Goal: Communication & Community: Answer question/provide support

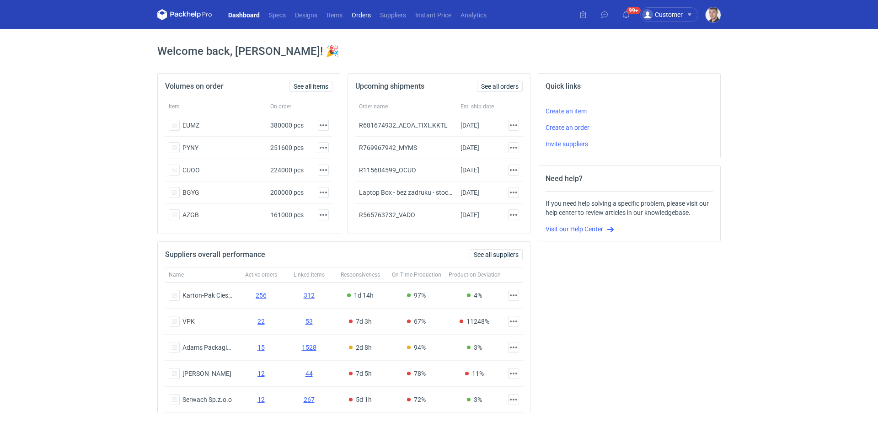
click at [359, 16] on link "Orders" at bounding box center [361, 14] width 28 height 11
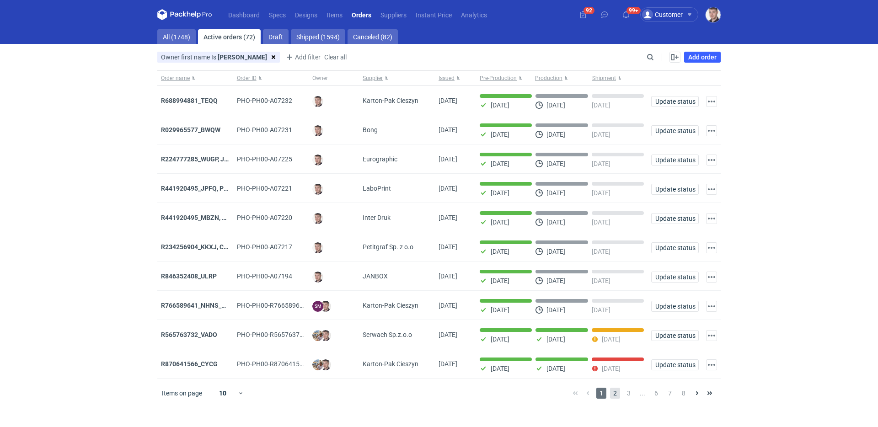
click at [617, 396] on span "2" at bounding box center [615, 393] width 10 height 11
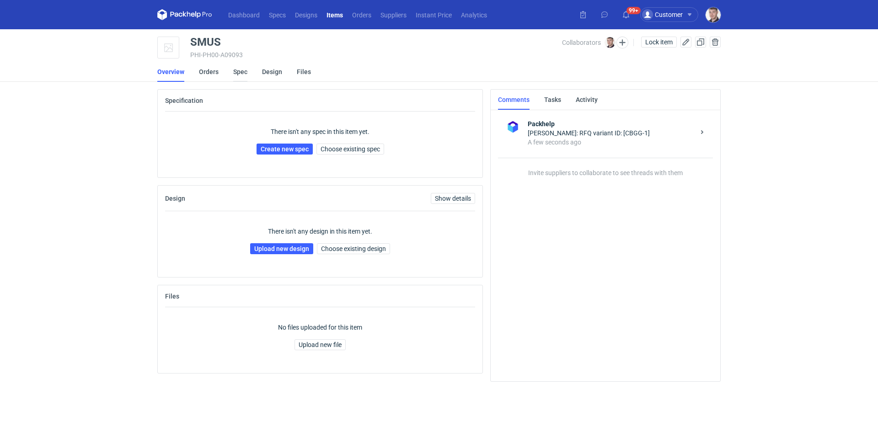
click at [236, 77] on link "Spec" at bounding box center [240, 72] width 14 height 20
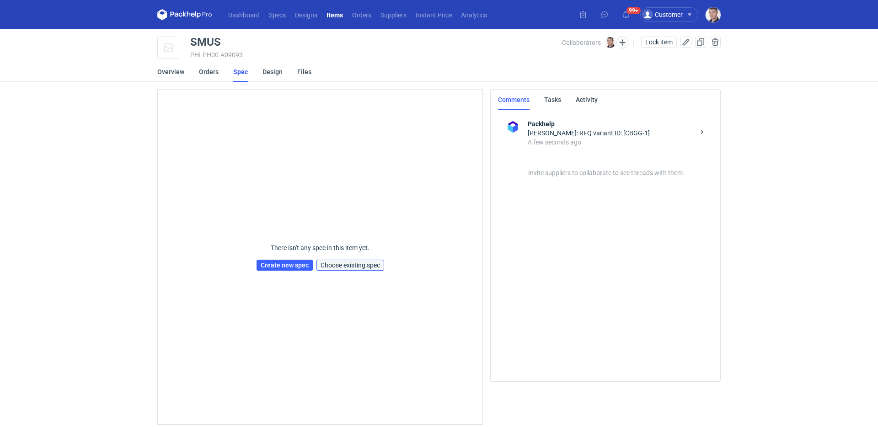
click at [366, 262] on span "Choose existing spec" at bounding box center [350, 265] width 59 height 6
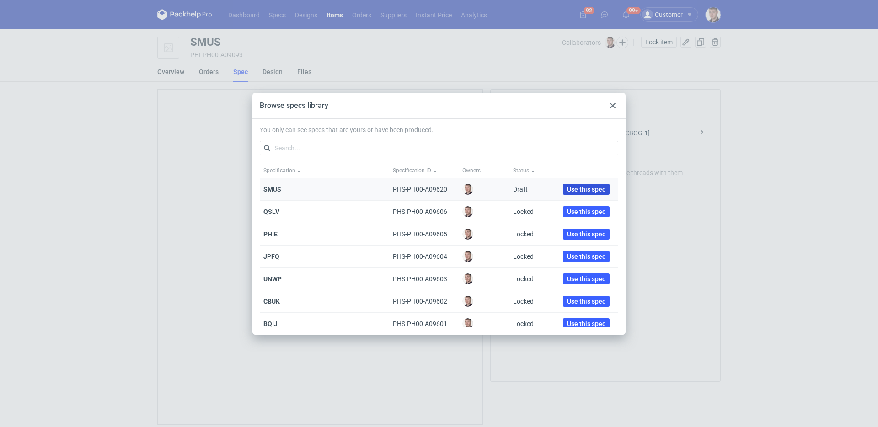
click at [567, 188] on span "Use this spec" at bounding box center [586, 189] width 38 height 6
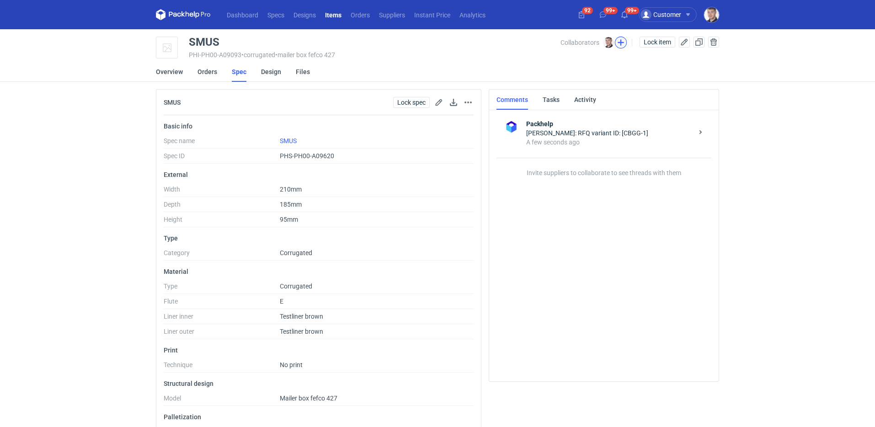
click at [623, 47] on button "button" at bounding box center [621, 43] width 12 height 12
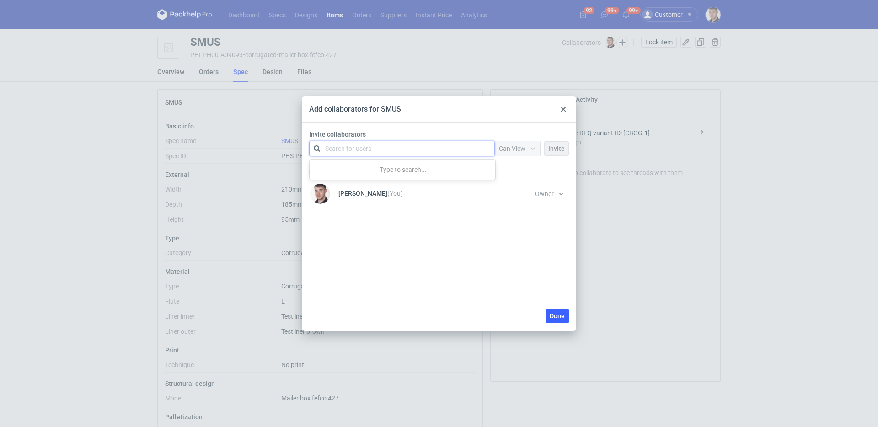
click at [382, 146] on div "Search for users" at bounding box center [400, 148] width 159 height 13
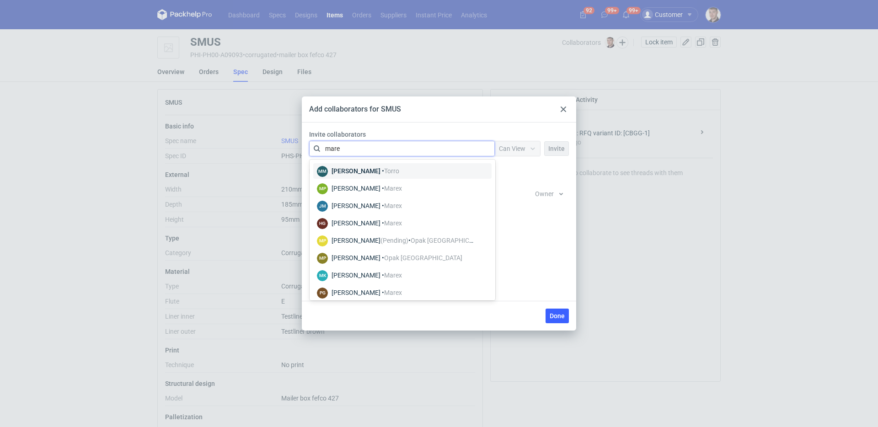
type input "marex"
click at [374, 169] on div "Magdalena Polakowska • Marex" at bounding box center [366, 170] width 70 height 9
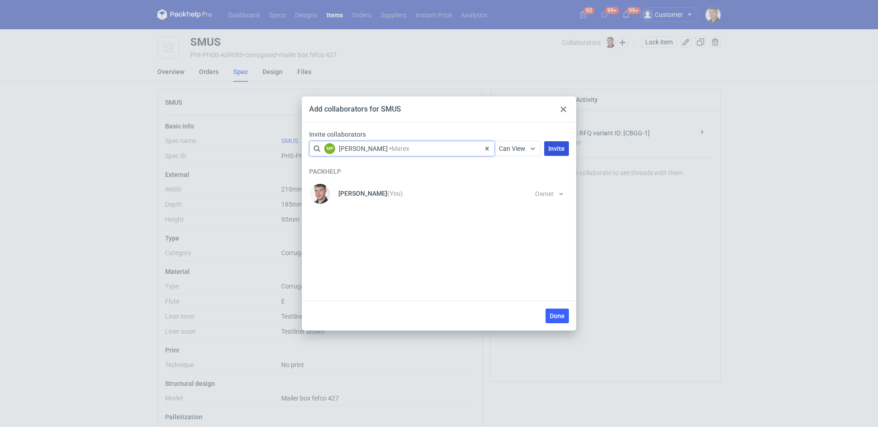
click at [555, 150] on span "Invite" at bounding box center [556, 148] width 16 height 6
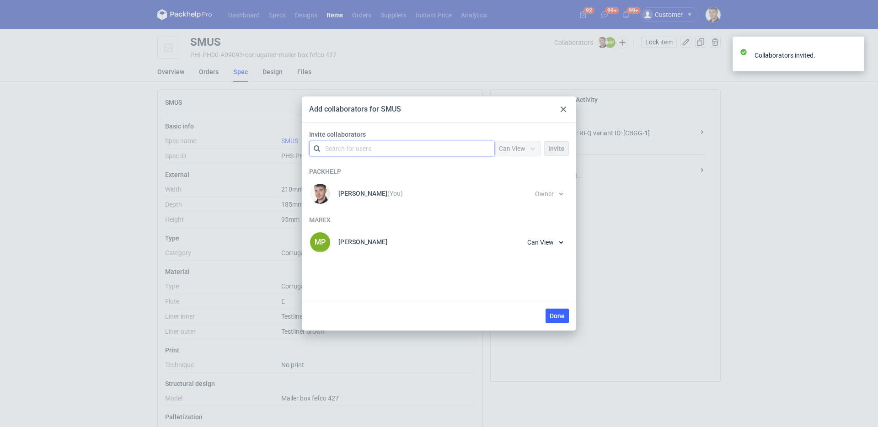
click at [406, 148] on div "Search for users" at bounding box center [400, 148] width 159 height 13
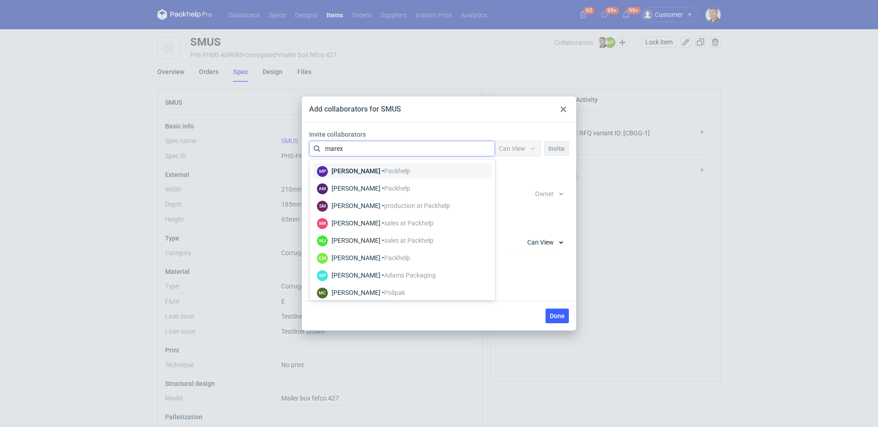
type input "marex"
click at [360, 171] on div "Joanna Myślak • Marex" at bounding box center [366, 170] width 70 height 9
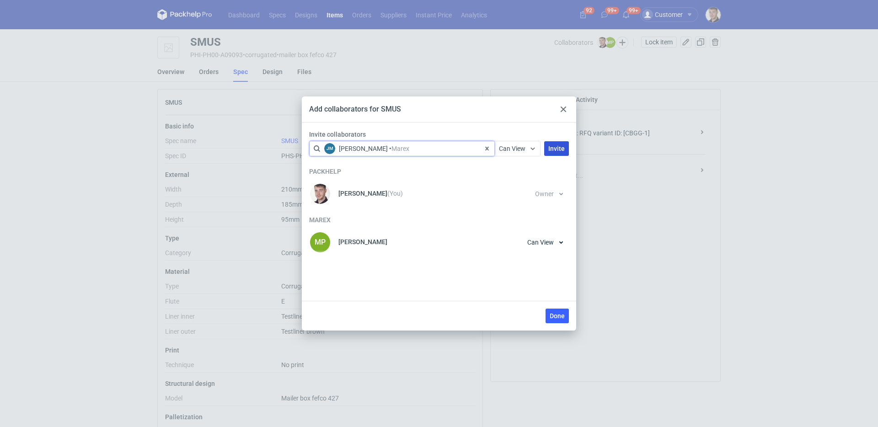
click at [564, 151] on span "Invite" at bounding box center [556, 148] width 16 height 6
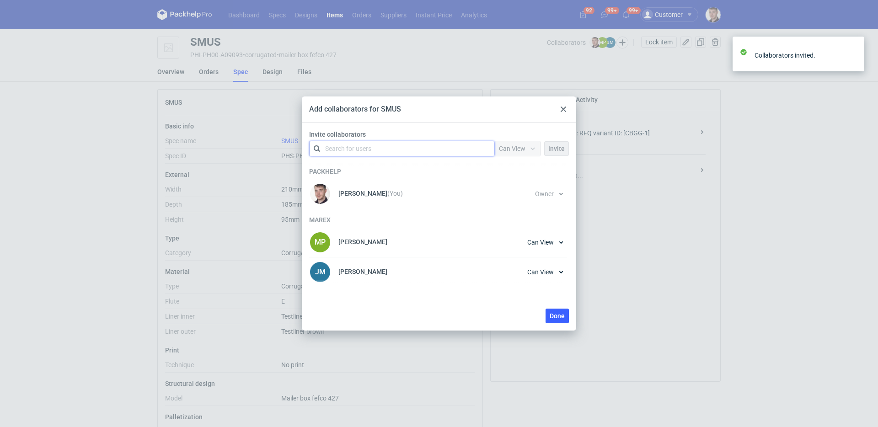
click at [396, 147] on div "Search for users" at bounding box center [400, 148] width 159 height 13
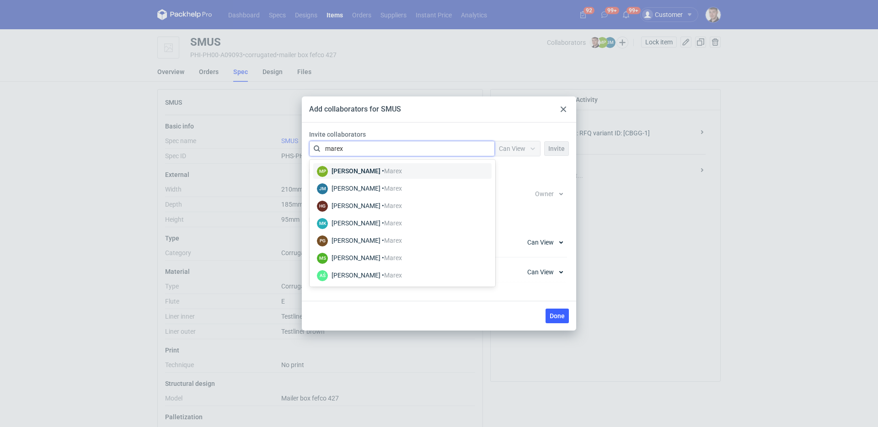
type input "marex"
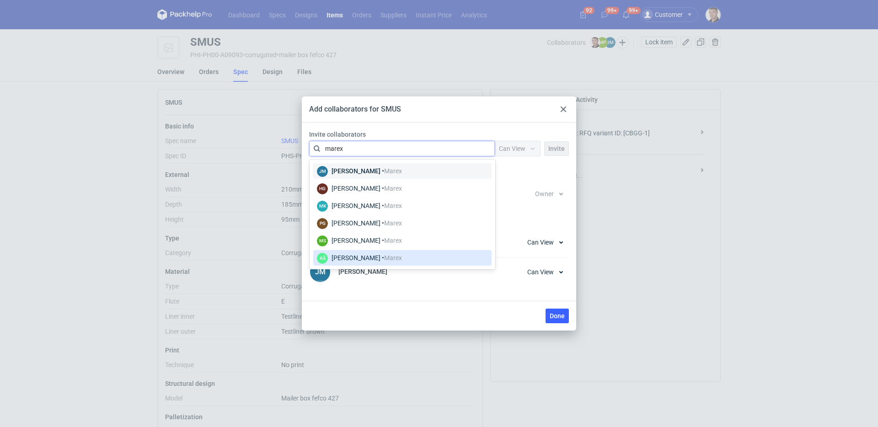
click at [350, 254] on div "Adrian Świerżewski • Marex" at bounding box center [366, 257] width 70 height 9
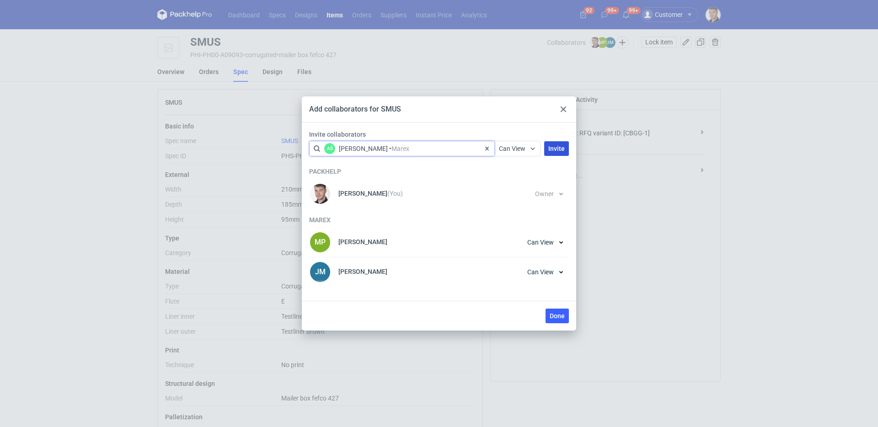
click at [557, 148] on span "Invite" at bounding box center [556, 148] width 16 height 6
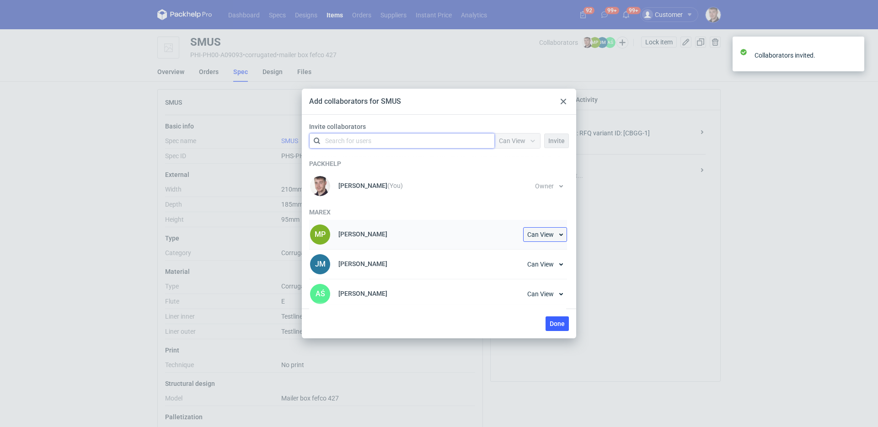
click at [549, 231] on span "Can View" at bounding box center [540, 234] width 27 height 6
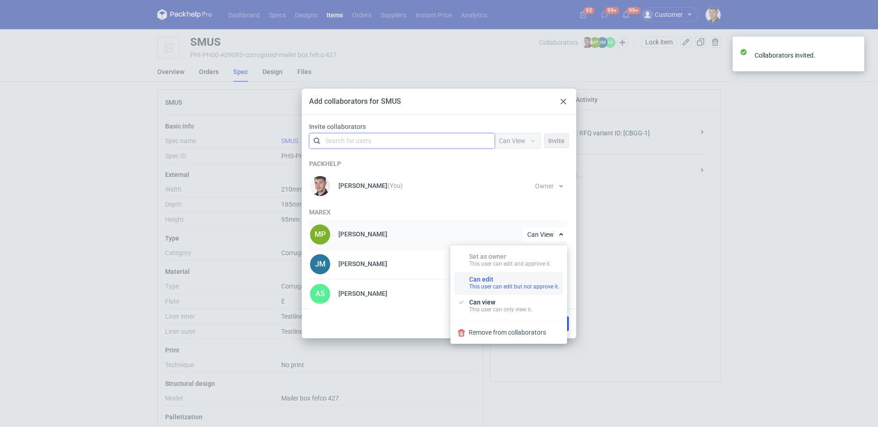
click at [500, 280] on div "Can edit This user can edit but not approve it." at bounding box center [514, 283] width 90 height 15
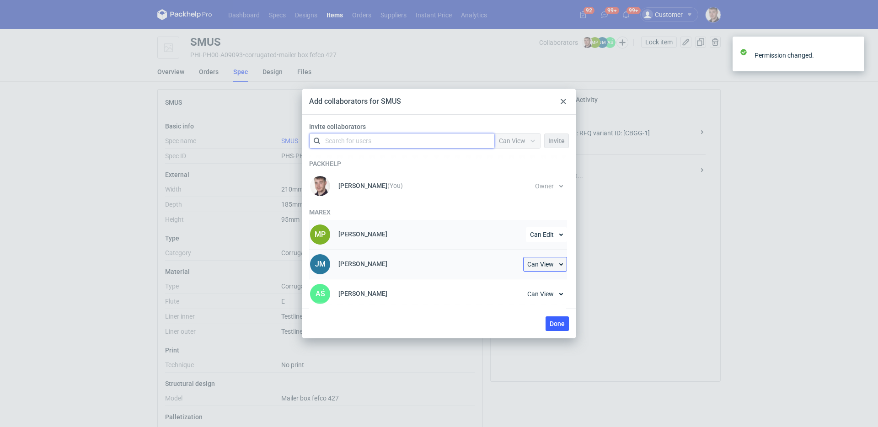
click at [545, 259] on button "Can View" at bounding box center [545, 264] width 44 height 15
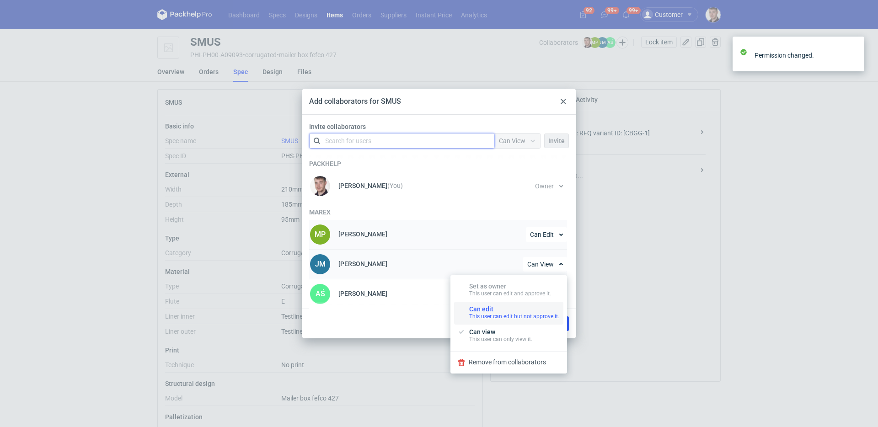
click at [507, 309] on div "Can edit This user can edit but not approve it." at bounding box center [514, 312] width 90 height 15
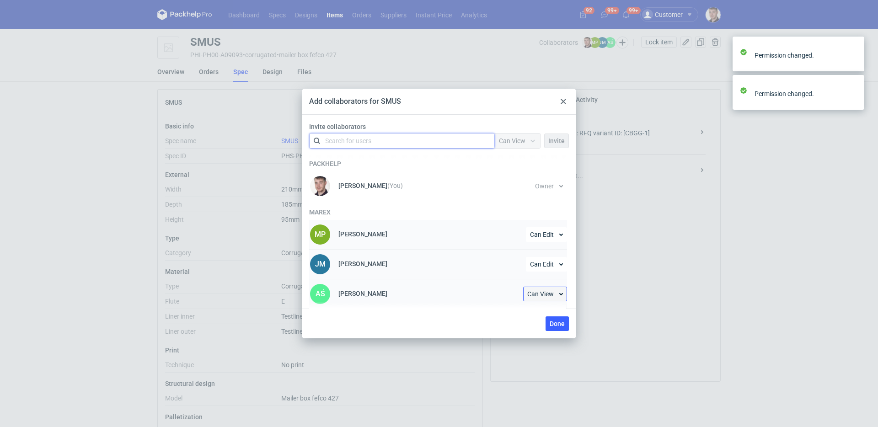
click at [544, 293] on span "Can View" at bounding box center [540, 294] width 27 height 6
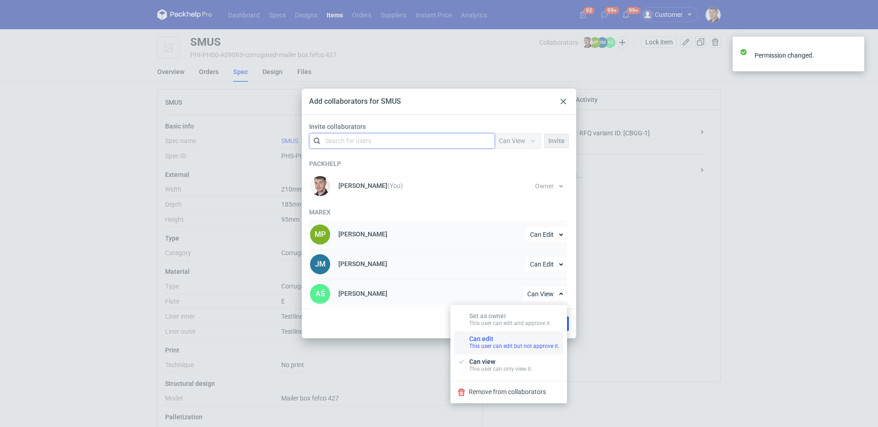
click at [507, 337] on div "Can edit This user can edit but not approve it." at bounding box center [514, 342] width 90 height 15
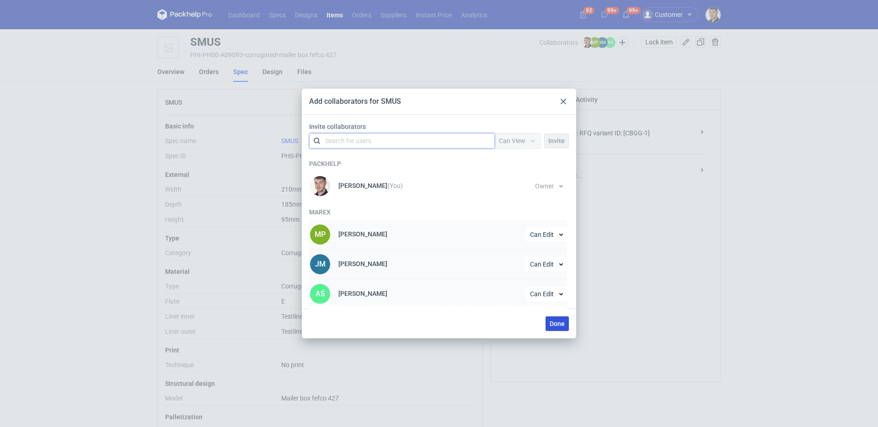
click at [559, 325] on span "Done" at bounding box center [557, 324] width 15 height 6
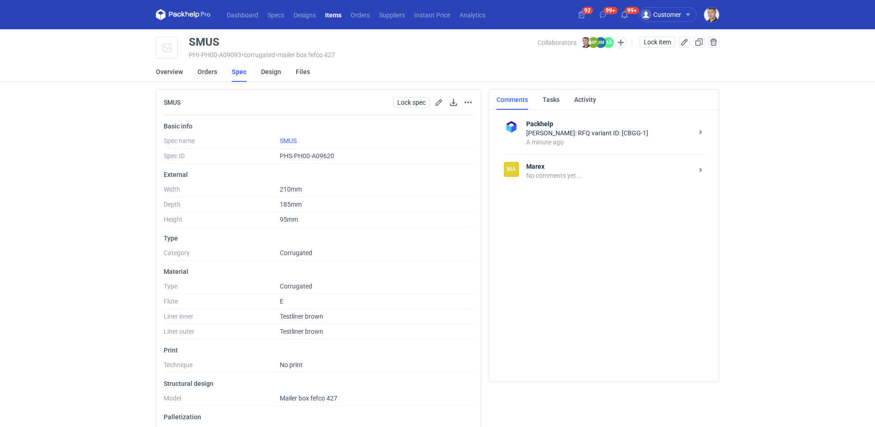
click at [565, 183] on div "Ma Marex No comments yet..." at bounding box center [604, 170] width 200 height 33
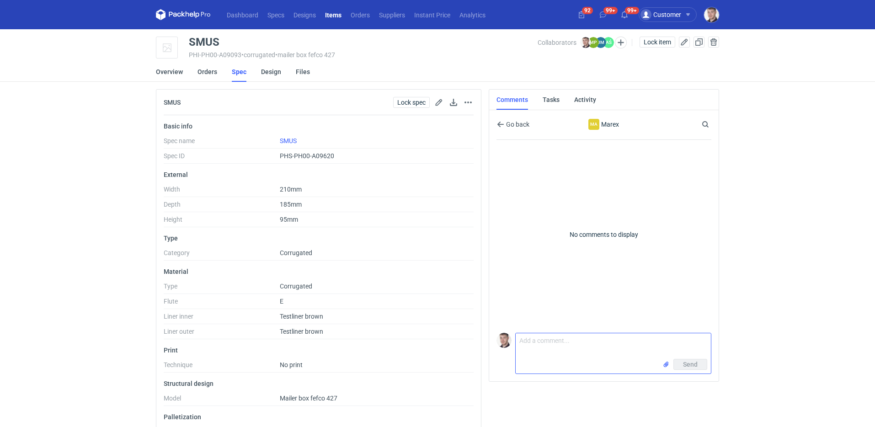
click at [556, 339] on textarea "Comment message" at bounding box center [613, 346] width 195 height 26
paste textarea "CBGG - 1"
drag, startPoint x: 625, startPoint y: 342, endPoint x: 651, endPoint y: 342, distance: 25.2
click at [650, 342] on textarea "proszę o przesłanie siatki do wyceny CBGG - 1, do opakowania musi pasować wkład…" at bounding box center [613, 346] width 195 height 26
click at [626, 354] on textarea "proszę o przesłanie siatki do wyceny CBGG - 1, do opakowania musi pasować wkład…" at bounding box center [613, 346] width 195 height 26
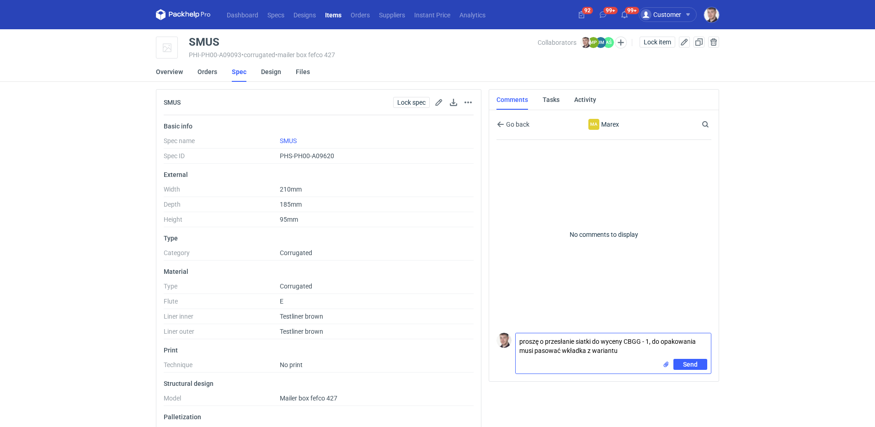
paste textarea "CBGG - 1"
click at [522, 335] on textarea "proszę o przesłanie siatki do wyceny CBGG - 1, do opakowania musi pasować wkład…" at bounding box center [613, 343] width 195 height 32
type textarea "Proszę o przesłanie siatki do wyceny CBGG - 1, do opakowania musi pasować wkład…"
click at [668, 363] on input "file" at bounding box center [665, 365] width 7 height 10
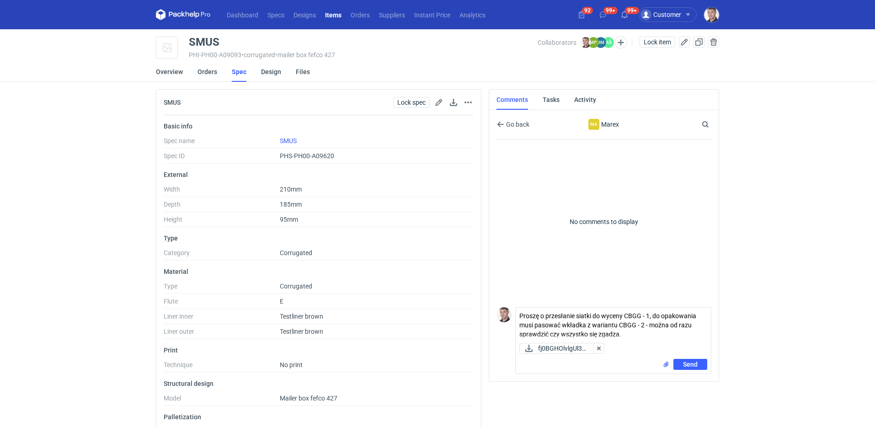
scroll to position [27, 0]
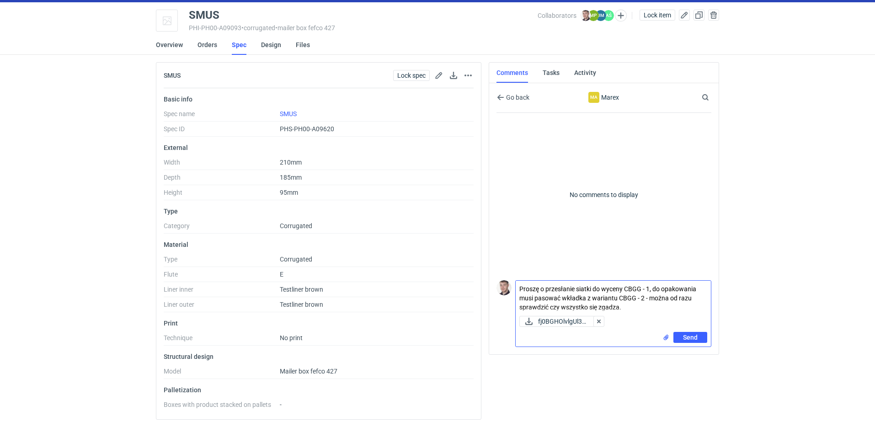
click at [663, 339] on input "file" at bounding box center [665, 338] width 7 height 10
click at [699, 337] on button "Send" at bounding box center [690, 337] width 34 height 11
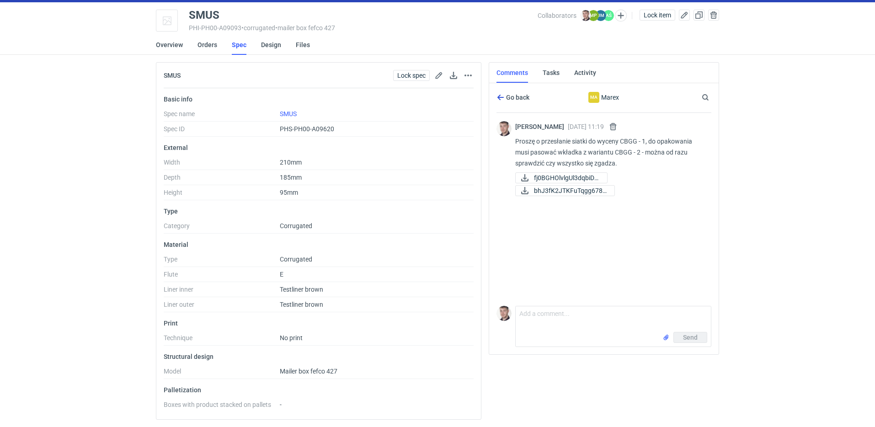
click at [504, 99] on span "Go back" at bounding box center [516, 97] width 25 height 6
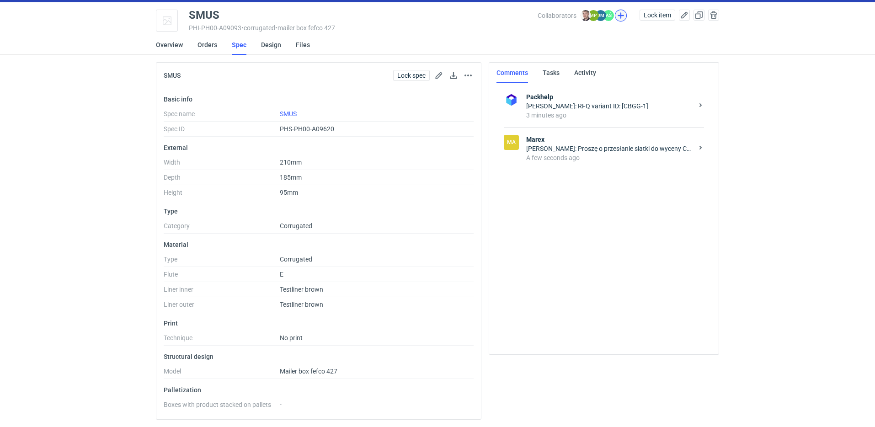
click at [625, 19] on button "button" at bounding box center [621, 16] width 12 height 12
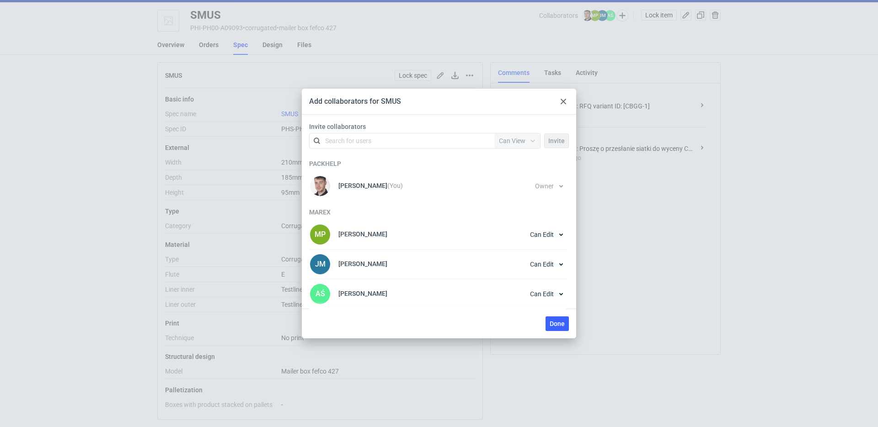
click at [562, 104] on icon at bounding box center [563, 101] width 5 height 5
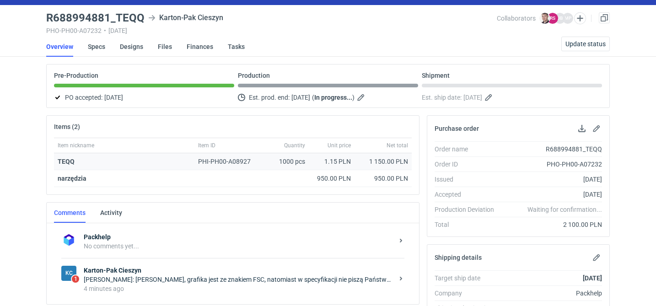
scroll to position [149, 0]
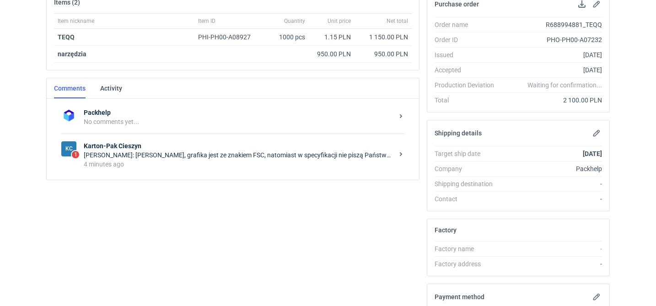
click at [272, 161] on div "4 minutes ago" at bounding box center [239, 164] width 310 height 9
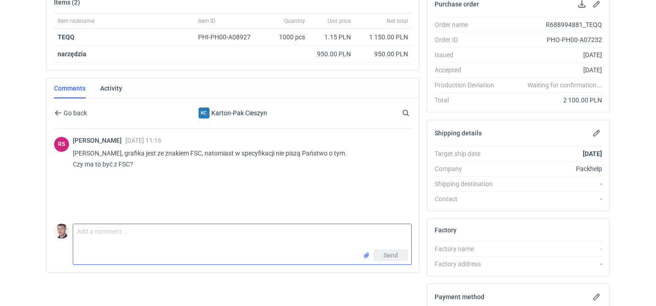
click at [194, 232] on textarea "Comment message" at bounding box center [242, 237] width 338 height 26
type textarea "tak, zróbmy z fsc... ile dodatkowo mam doliczyć?"
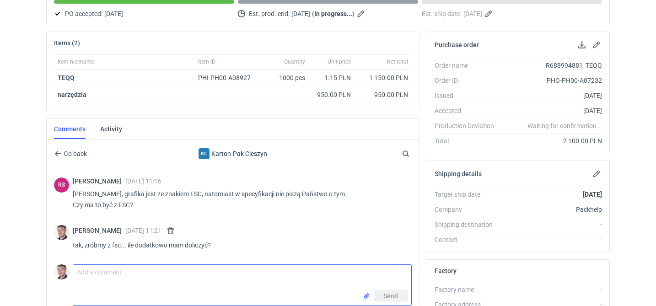
scroll to position [174, 0]
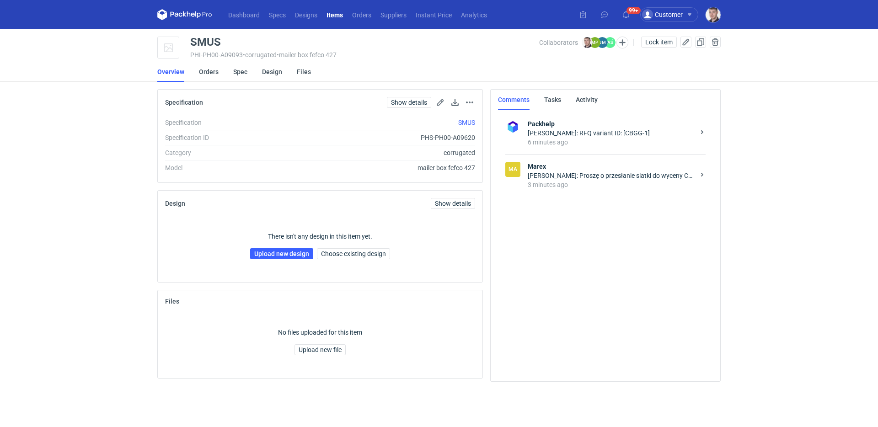
click at [604, 183] on div "3 minutes ago" at bounding box center [611, 184] width 167 height 9
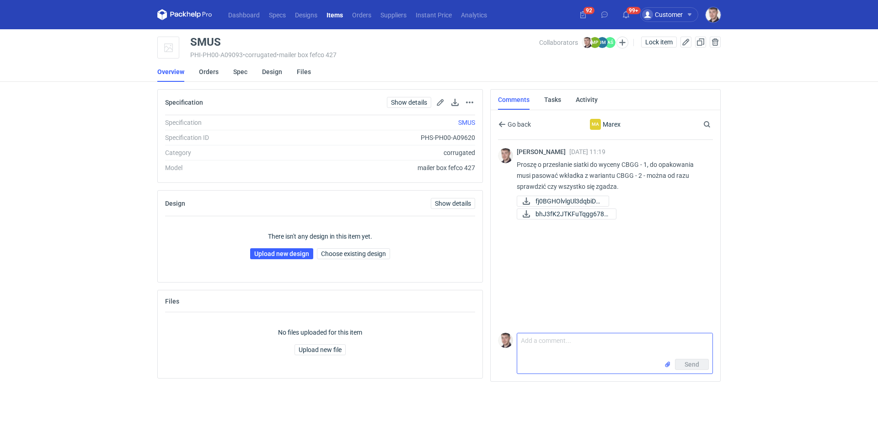
click at [550, 338] on textarea "Comment message" at bounding box center [614, 346] width 195 height 26
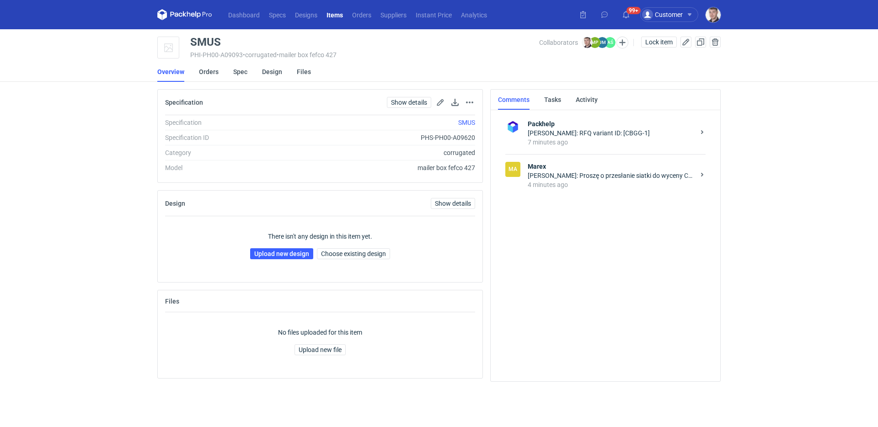
click at [641, 170] on strong "Marex" at bounding box center [611, 166] width 167 height 9
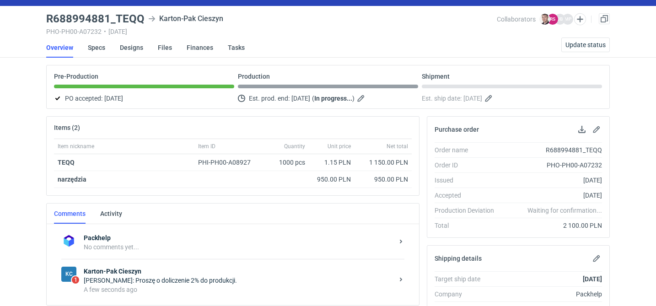
scroll to position [136, 0]
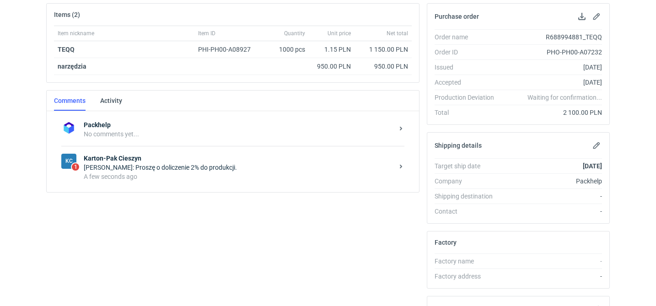
click at [256, 177] on div "A few seconds ago" at bounding box center [239, 176] width 310 height 9
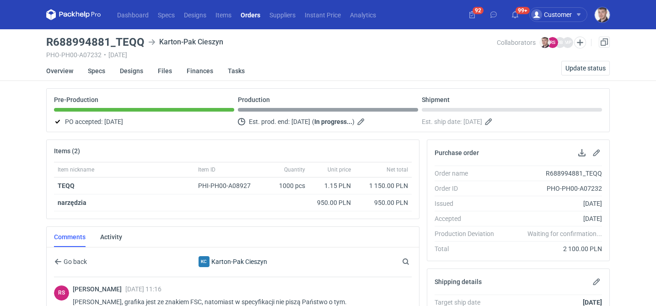
drag, startPoint x: 404, startPoint y: 146, endPoint x: 398, endPoint y: 147, distance: 6.1
click at [404, 146] on div "Items (2)" at bounding box center [233, 151] width 372 height 22
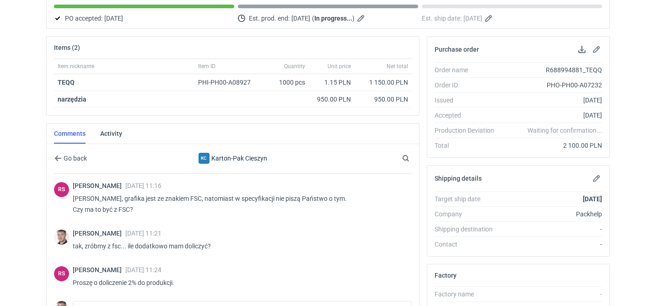
scroll to position [156, 0]
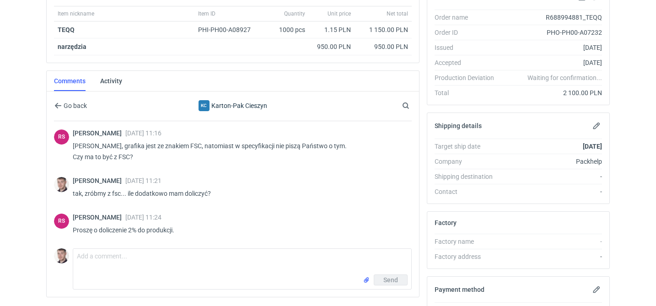
click at [187, 243] on div "RS Rafał Stani 18 Sep 2025 11:24 Proszę o doliczenie 2% do produkcji." at bounding box center [233, 226] width 358 height 37
click at [189, 274] on div "Send" at bounding box center [242, 281] width 338 height 15
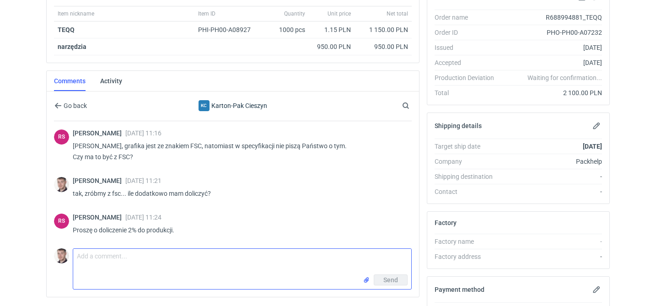
click at [186, 266] on textarea "Comment message" at bounding box center [242, 262] width 338 height 26
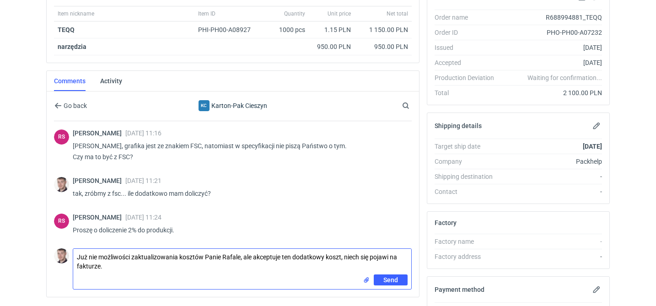
type textarea "Już nie możliwości zaktualizowania kosztów Panie Rafale, ale akceptuje ten doda…"
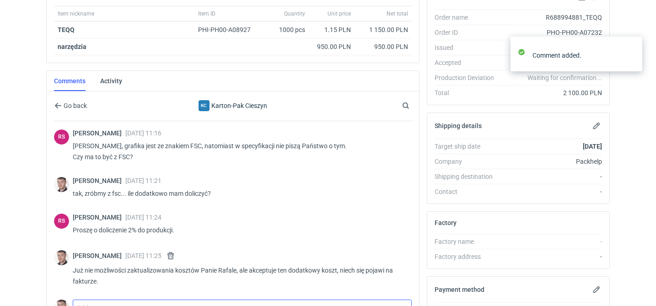
scroll to position [162, 0]
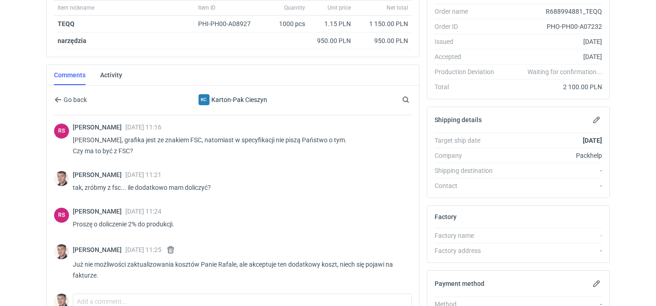
click at [93, 272] on p "Już nie możliwości zaktualizowania kosztów Panie Rafale, ale akceptuje ten doda…" at bounding box center [238, 270] width 331 height 22
click at [94, 272] on p "Już nie możliwości zaktualizowania kosztów Panie Rafale, ale akceptuje ten doda…" at bounding box center [238, 270] width 331 height 22
click at [94, 271] on p "Już nie możliwości zaktualizowania kosztów Panie Rafale, ale akceptuje ten doda…" at bounding box center [238, 270] width 331 height 22
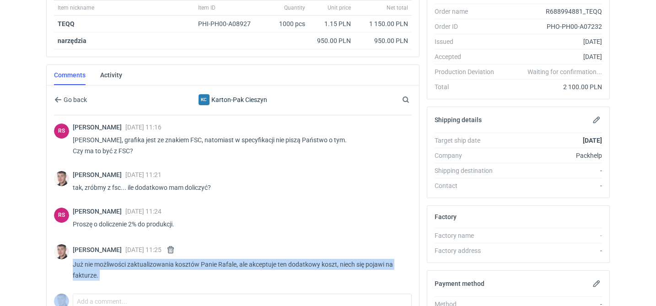
click at [94, 271] on p "Już nie możliwości zaktualizowania kosztów Panie Rafale, ale akceptuje ten doda…" at bounding box center [238, 270] width 331 height 22
copy p "Już nie możliwości zaktualizowania kosztów Panie Rafale, ale akceptuje ten doda…"
click at [176, 247] on button "button" at bounding box center [170, 249] width 11 height 11
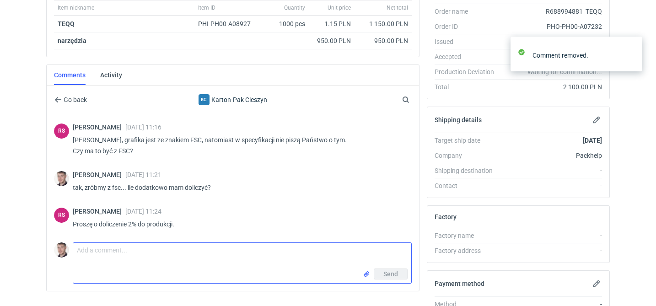
click at [144, 257] on textarea "Comment message" at bounding box center [242, 256] width 338 height 26
paste textarea "Już nie możliwości zaktualizowania kosztów Panie Rafale, ale akceptuje ten doda…"
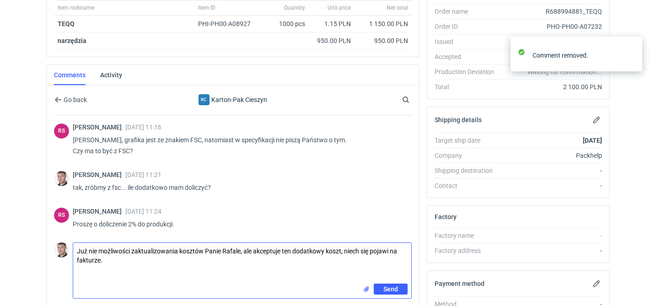
click at [99, 249] on textarea "Już nie możliwości zaktualizowania kosztów Panie Rafale, ale akceptuje ten doda…" at bounding box center [242, 263] width 338 height 41
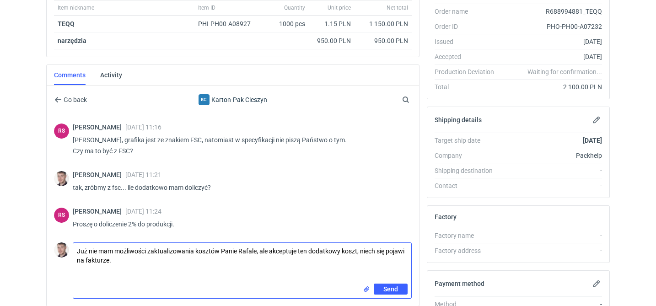
type textarea "Już nie mam możliwości zaktualizowania kosztów Panie Rafale, ale akceptuje ten …"
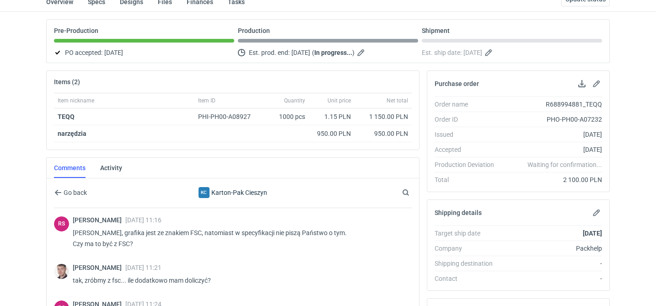
scroll to position [0, 0]
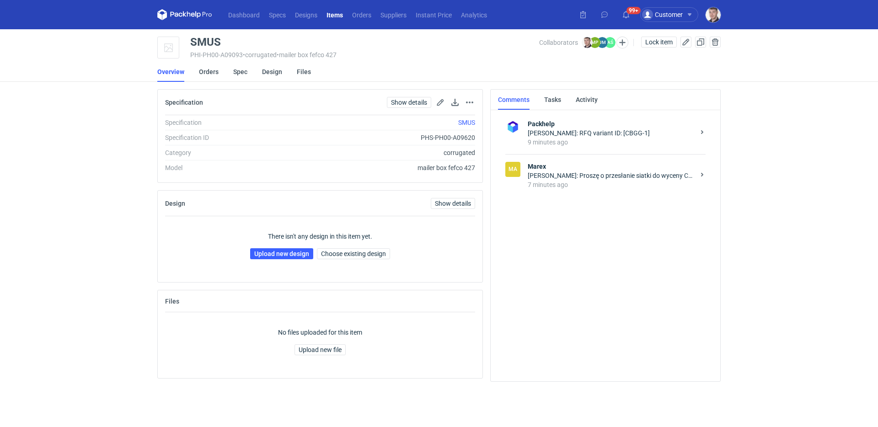
click at [611, 182] on div "7 minutes ago" at bounding box center [611, 184] width 167 height 9
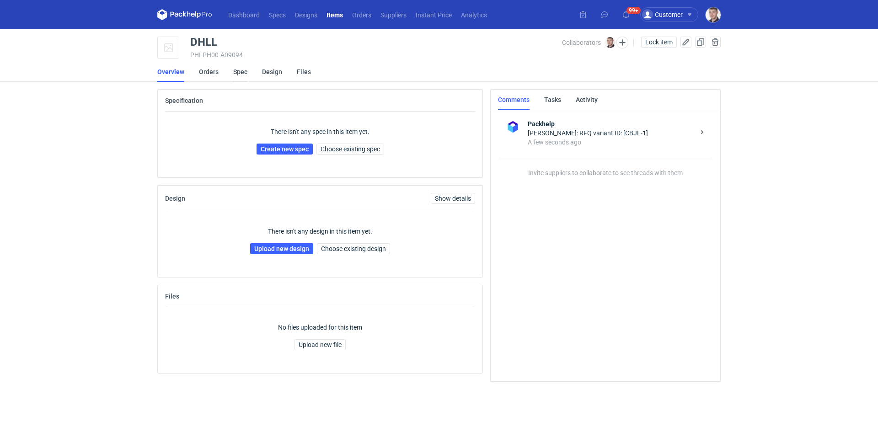
click at [235, 76] on link "Spec" at bounding box center [240, 72] width 14 height 20
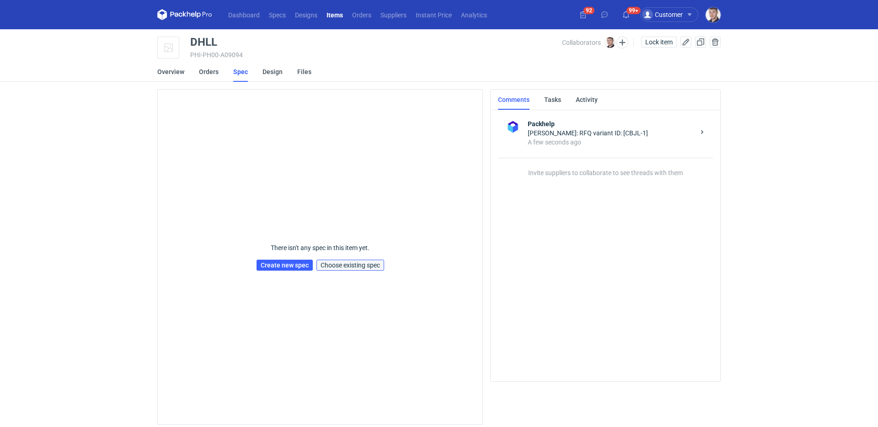
click at [378, 271] on button "Choose existing spec" at bounding box center [350, 265] width 68 height 11
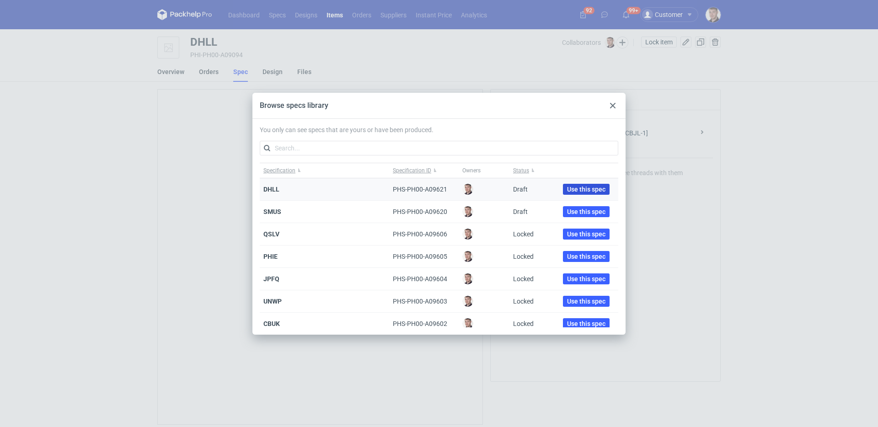
click at [582, 184] on button "Use this spec" at bounding box center [586, 189] width 47 height 11
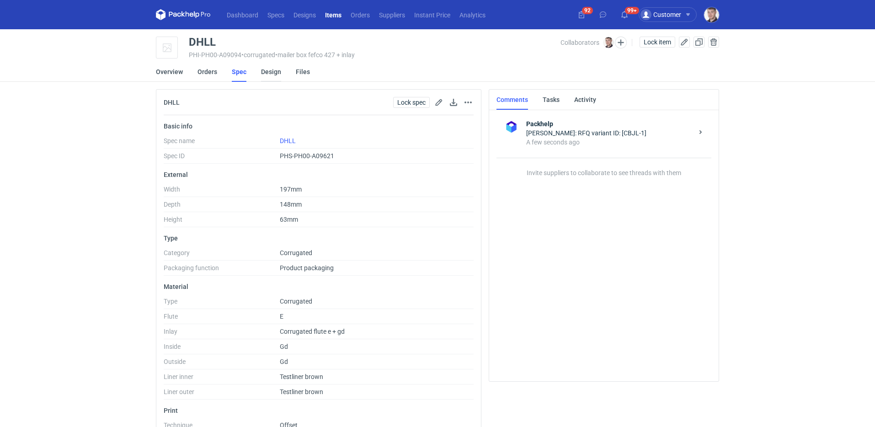
click at [266, 76] on link "Design" at bounding box center [271, 72] width 20 height 20
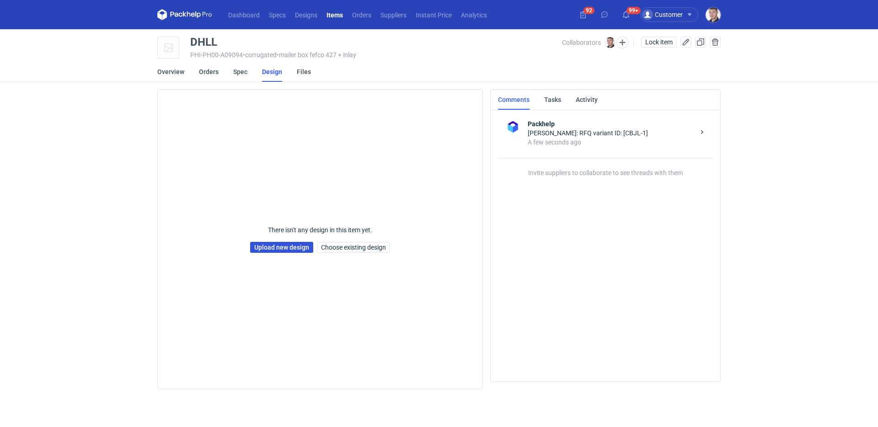
click at [290, 243] on link "Upload new design" at bounding box center [281, 247] width 63 height 11
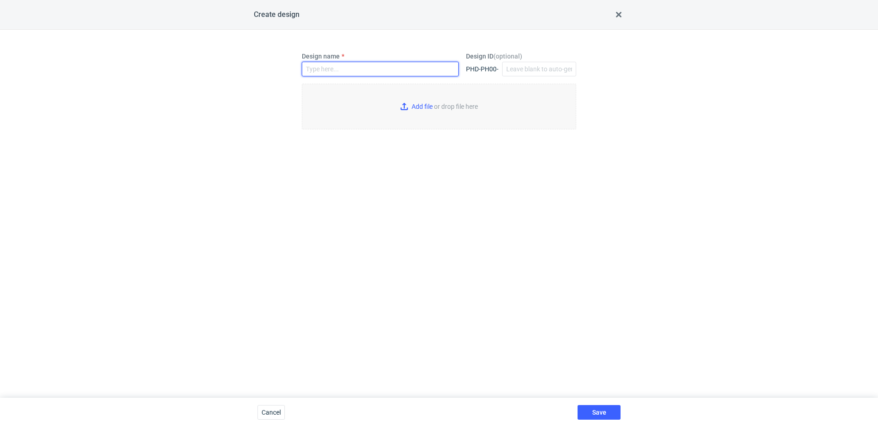
click at [380, 65] on input "Design name" at bounding box center [380, 69] width 157 height 15
type input "DHLL"
click at [381, 110] on input "Add file or drop file here" at bounding box center [439, 107] width 274 height 46
type input "C:\fakepath\custom__custom____DHLL__d0__oR536974792.pdf"
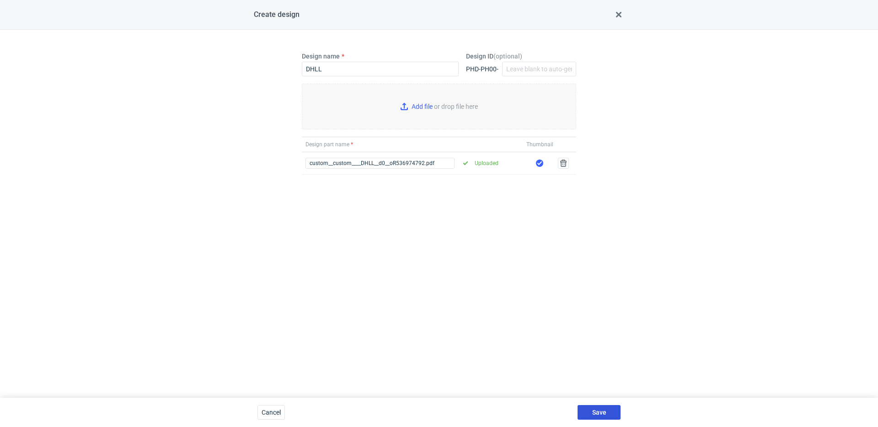
click at [614, 413] on button "Save" at bounding box center [598, 412] width 43 height 15
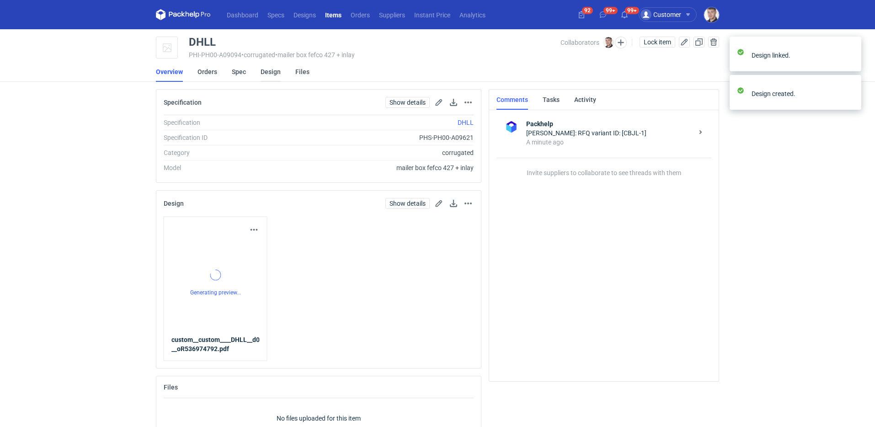
click at [262, 71] on link "Design" at bounding box center [271, 72] width 20 height 20
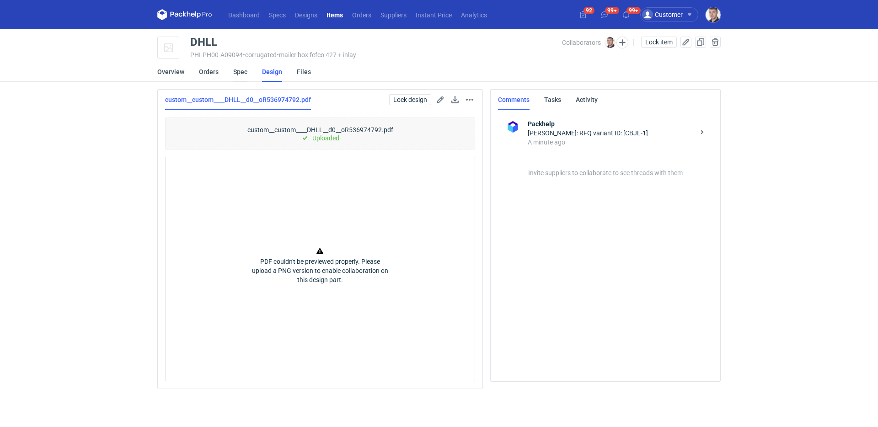
click at [240, 75] on link "Spec" at bounding box center [240, 72] width 14 height 20
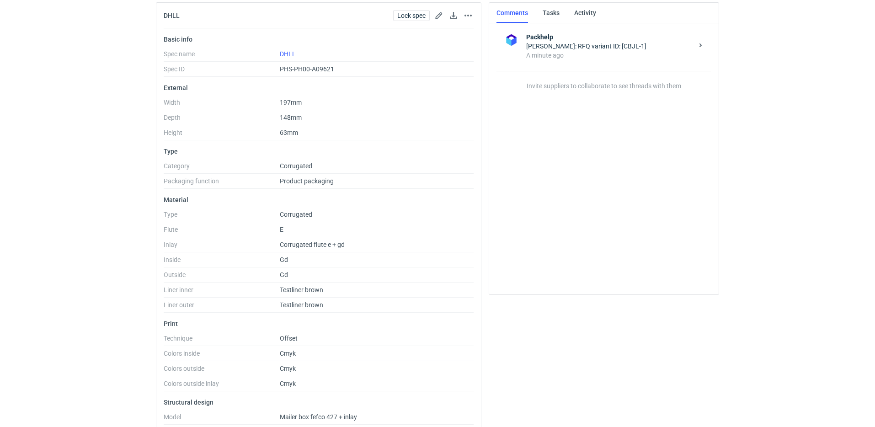
scroll to position [43, 0]
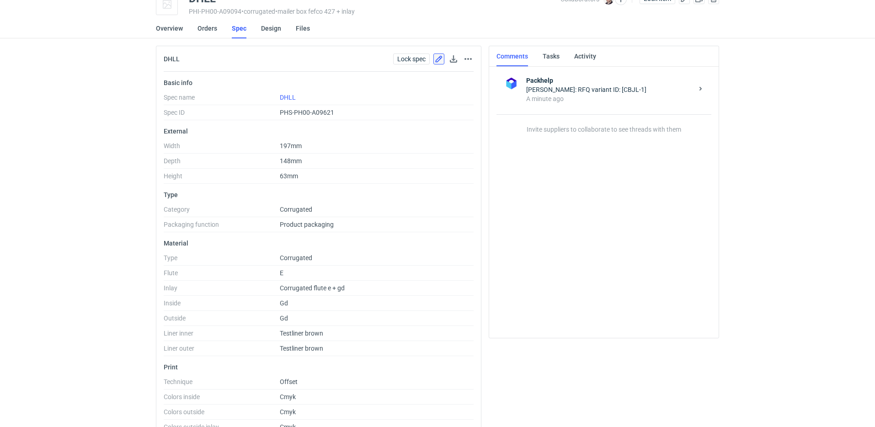
click at [442, 61] on button "button" at bounding box center [438, 58] width 11 height 11
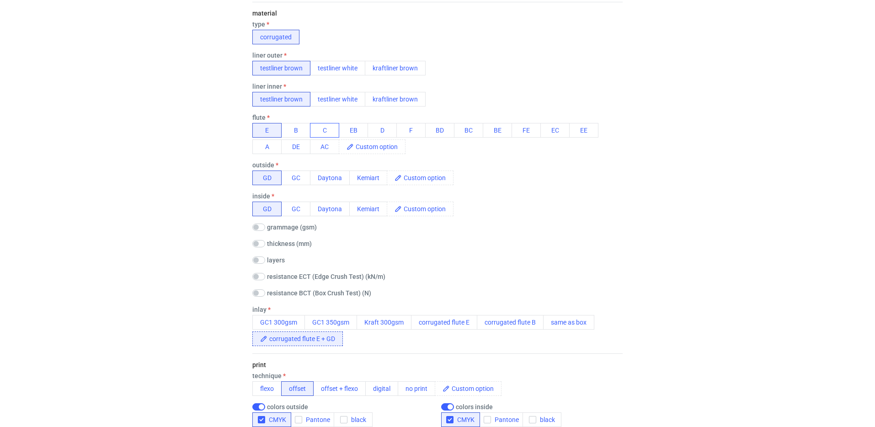
scroll to position [328, 0]
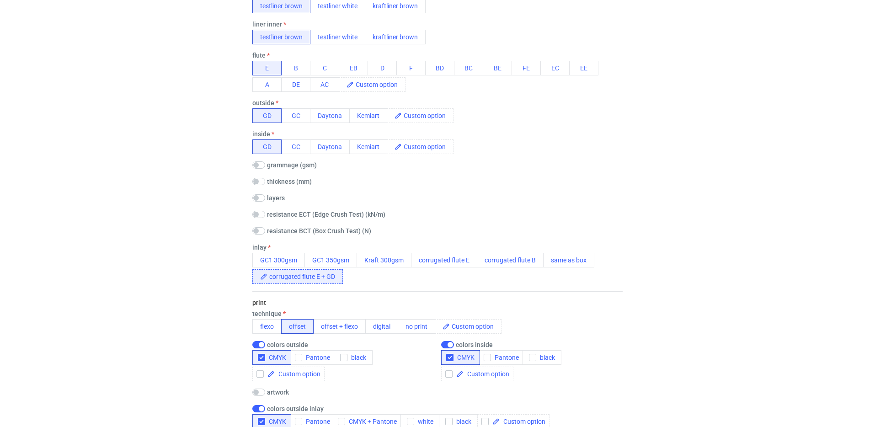
click at [337, 276] on span "corrugated flute E + GD" at bounding box center [304, 277] width 75 height 14
click at [446, 287] on div "material type corrugated liner outer testliner brown testliner white kraftliner…" at bounding box center [437, 116] width 370 height 352
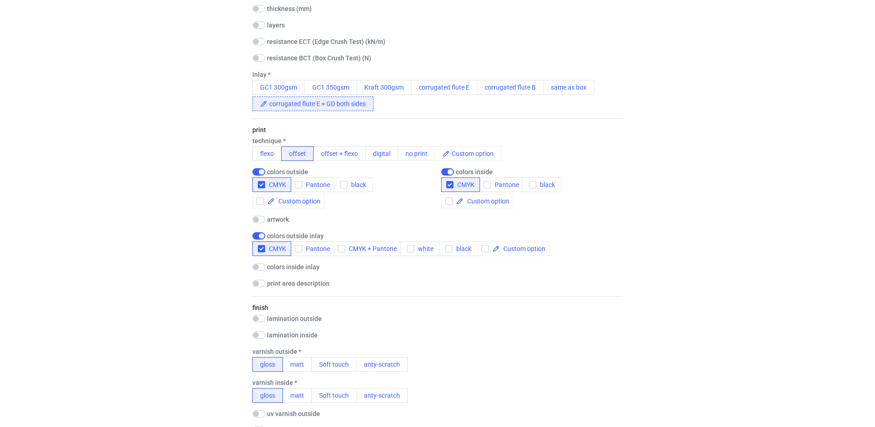
scroll to position [502, 0]
click at [256, 266] on input "checkbox" at bounding box center [258, 266] width 13 height 7
checkbox input "true"
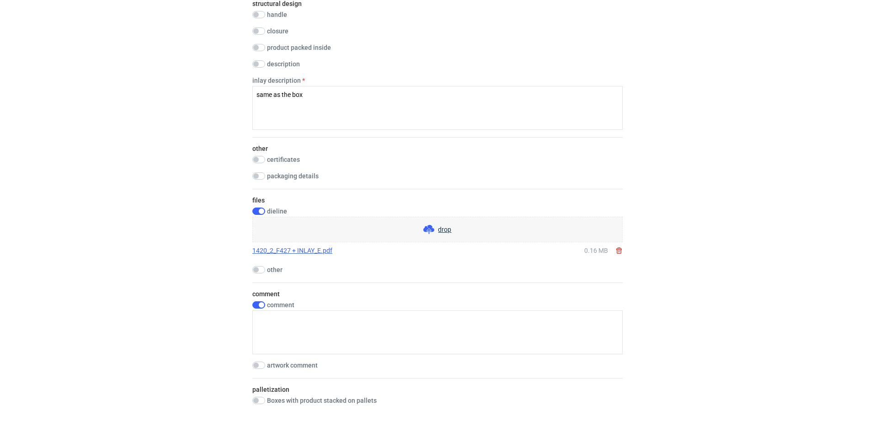
scroll to position [1158, 0]
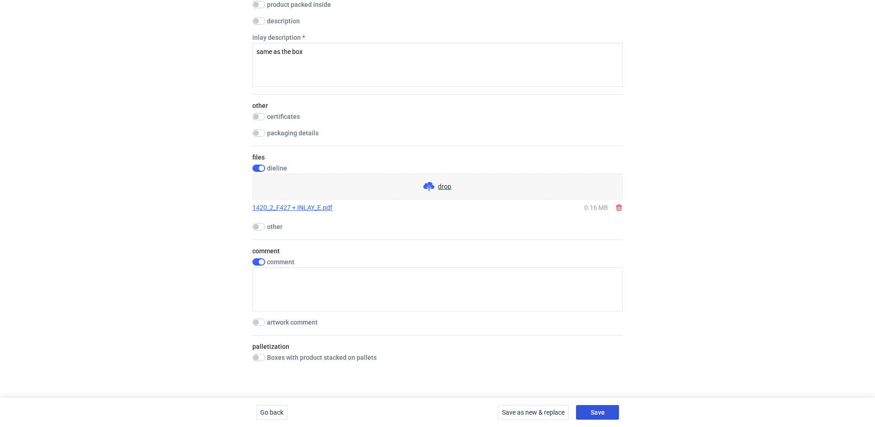
click at [608, 408] on button "Save" at bounding box center [597, 412] width 43 height 15
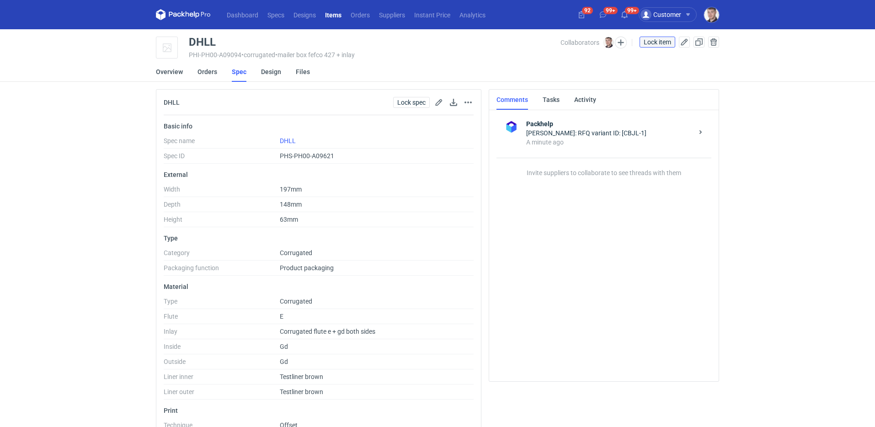
click at [652, 42] on span "Lock item" at bounding box center [657, 42] width 27 height 6
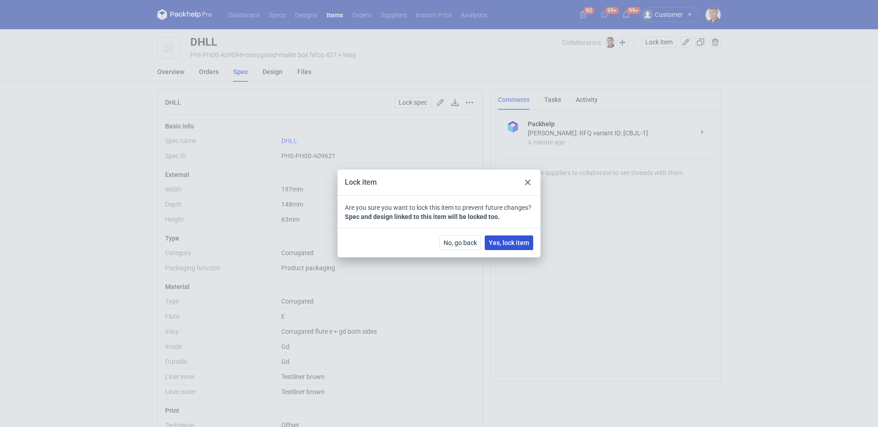
click at [520, 245] on span "Yes, lock item" at bounding box center [509, 243] width 40 height 6
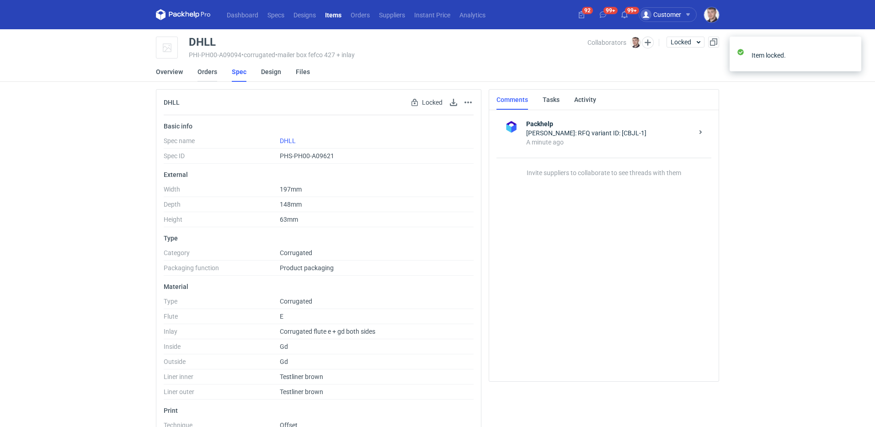
click at [212, 74] on link "Orders" at bounding box center [208, 72] width 20 height 20
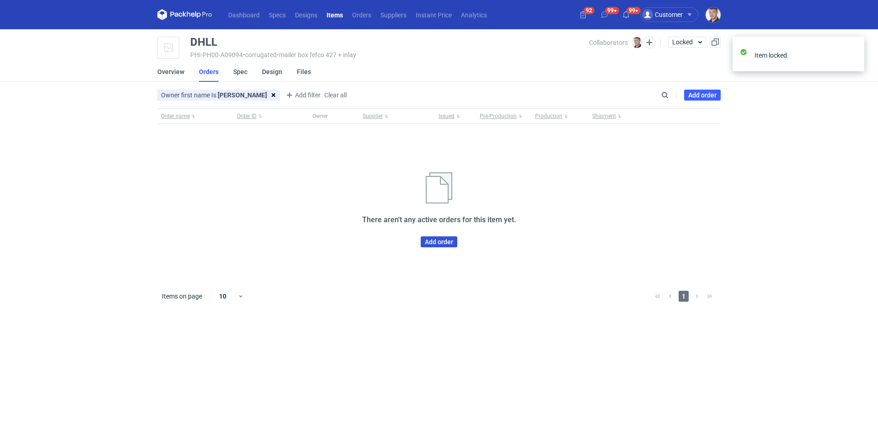
click at [446, 242] on link "Add order" at bounding box center [439, 241] width 37 height 11
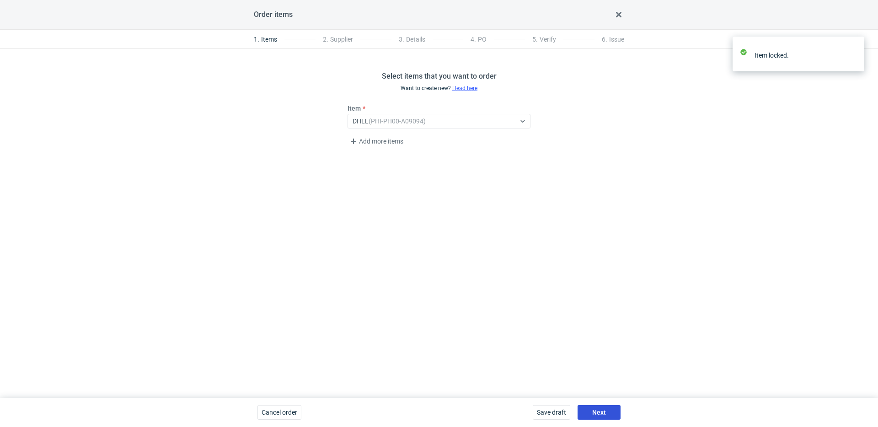
click at [610, 414] on button "Next" at bounding box center [598, 412] width 43 height 15
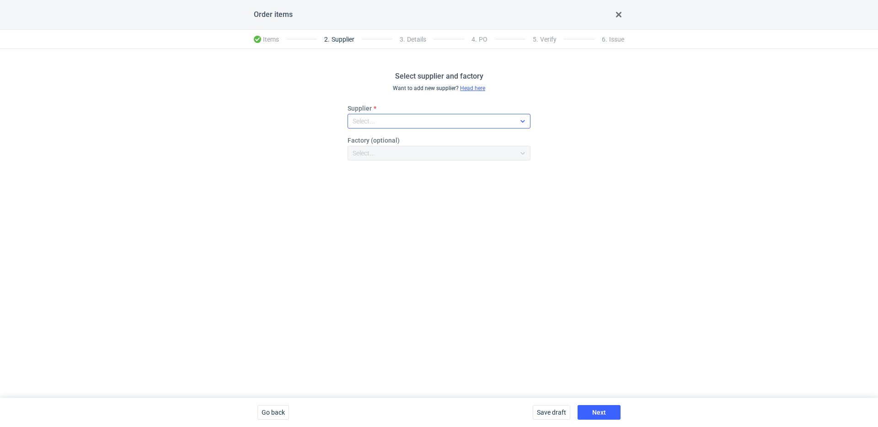
click at [386, 126] on div "Select..." at bounding box center [431, 121] width 167 height 13
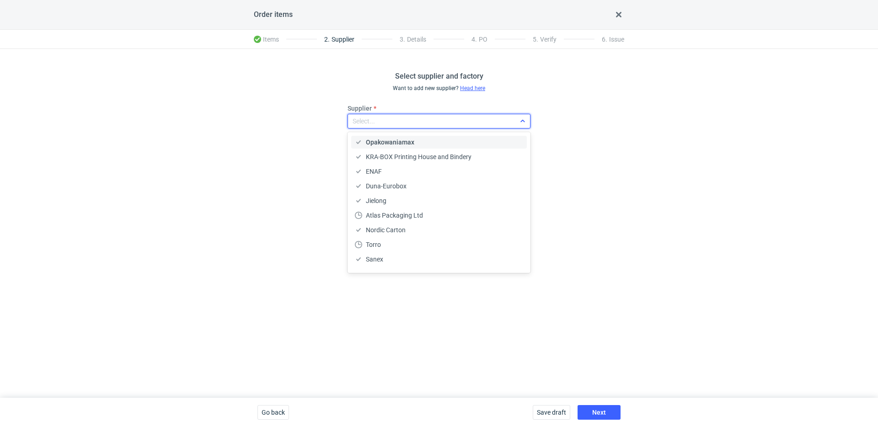
type input "a"
type input "karton"
click at [380, 138] on span "Karton-Pak Cieszyn" at bounding box center [394, 142] width 57 height 9
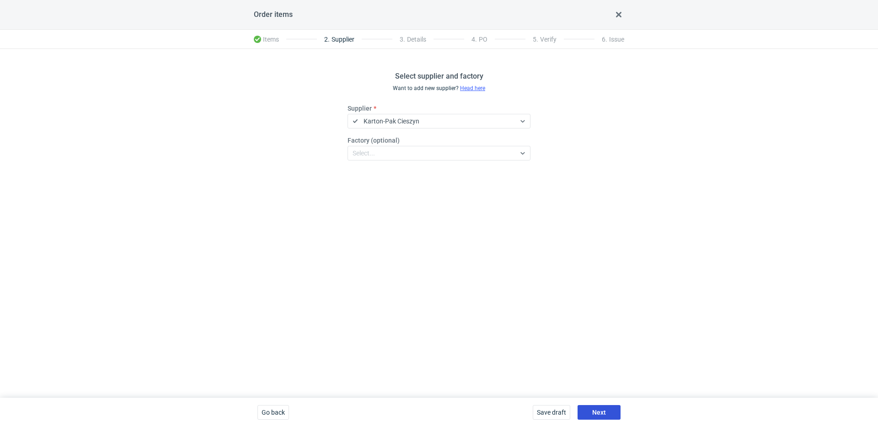
click at [608, 416] on button "Next" at bounding box center [598, 412] width 43 height 15
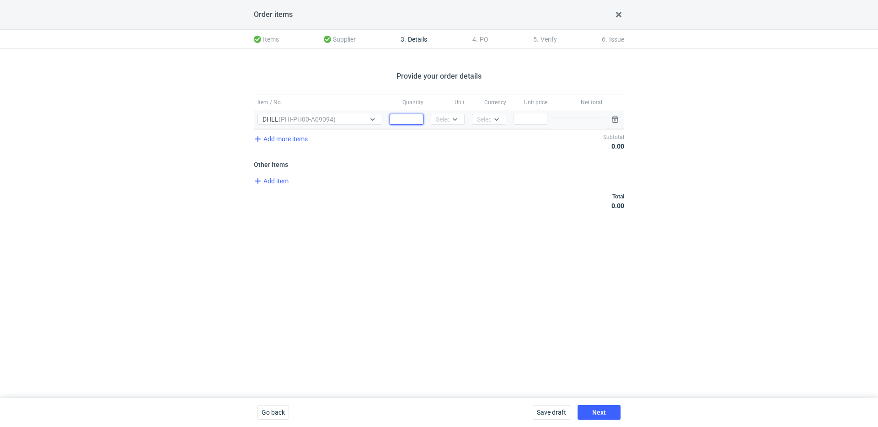
click at [409, 123] on input "Quantity" at bounding box center [407, 119] width 34 height 11
type input "1500"
click at [454, 121] on icon at bounding box center [454, 119] width 7 height 7
click at [450, 138] on div "pcs" at bounding box center [447, 138] width 19 height 9
click at [489, 122] on div "Select..." at bounding box center [488, 119] width 22 height 9
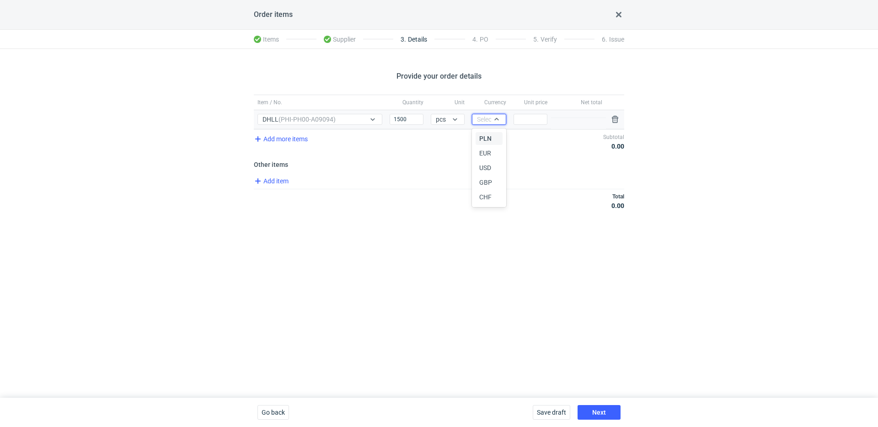
click at [490, 136] on span "PLN" at bounding box center [485, 138] width 12 height 9
click at [534, 120] on input "Price" at bounding box center [530, 119] width 34 height 11
type input "3.64"
click at [607, 411] on button "Next" at bounding box center [598, 412] width 43 height 15
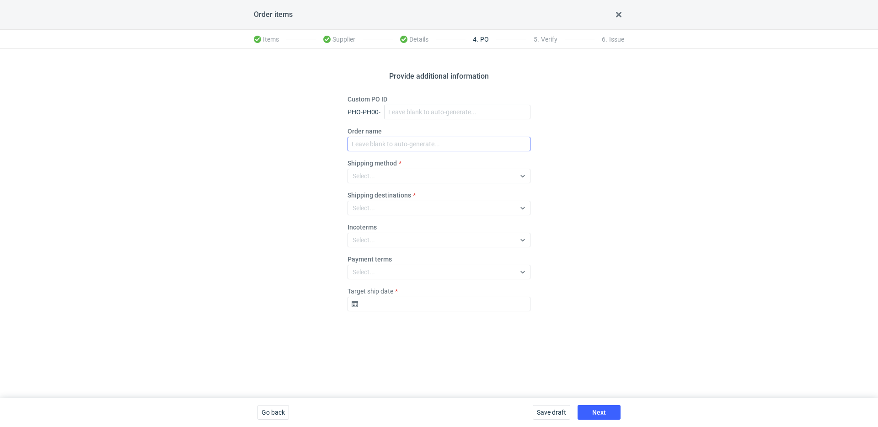
click at [385, 139] on div "Order name" at bounding box center [438, 139] width 183 height 25
click at [385, 140] on input "Order name" at bounding box center [438, 144] width 183 height 15
paste input "R536974792"
type input "R536974792_DHLL"
click at [380, 175] on div "Select..." at bounding box center [431, 176] width 167 height 13
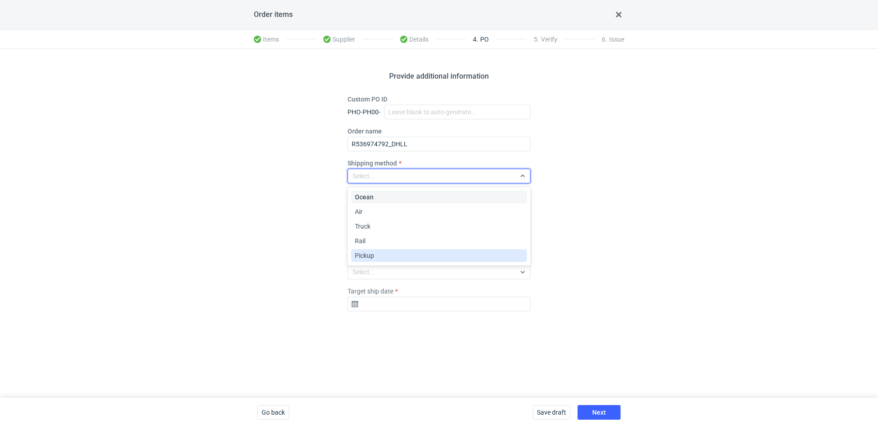
click at [388, 256] on div "Pickup" at bounding box center [439, 255] width 168 height 9
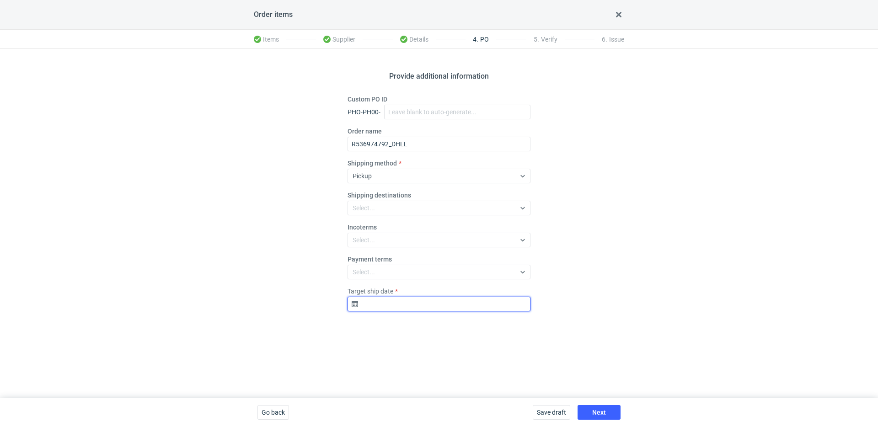
click at [403, 303] on input "Target ship date" at bounding box center [438, 304] width 183 height 15
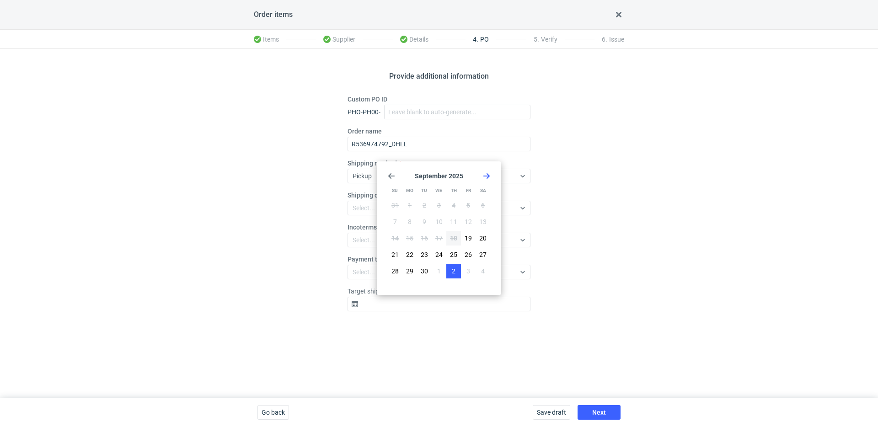
click at [455, 271] on span "2" at bounding box center [454, 271] width 4 height 9
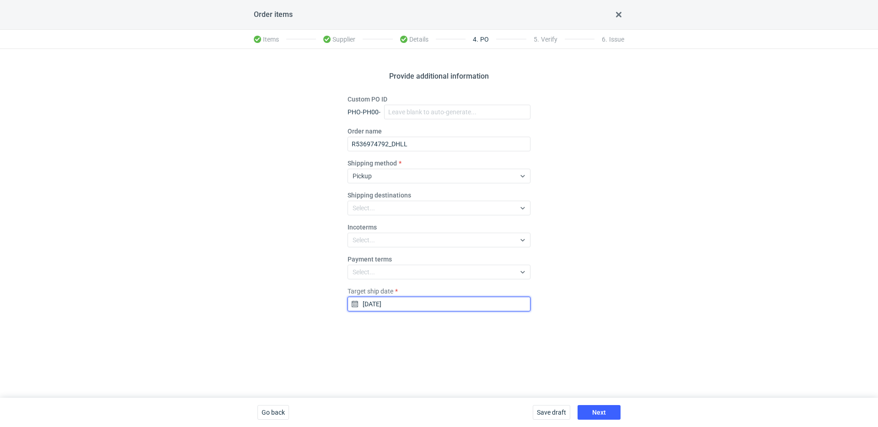
click at [449, 300] on input "2025-10-02" at bounding box center [438, 304] width 183 height 15
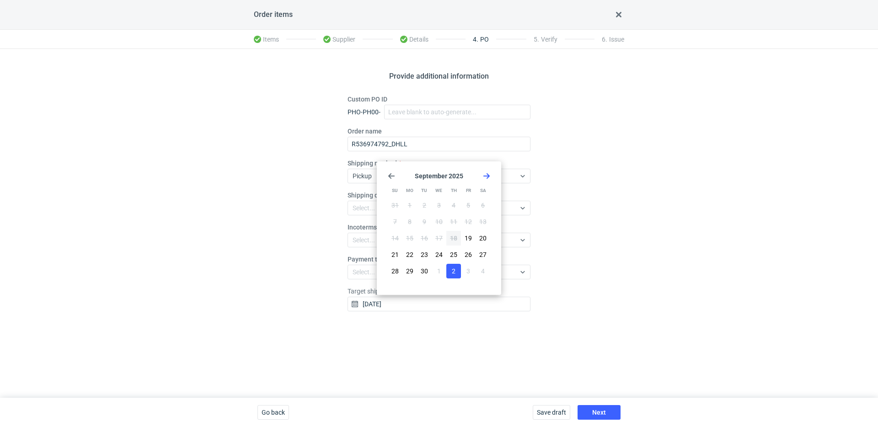
click at [487, 178] on use "Go forward 1 month" at bounding box center [486, 175] width 6 height 5
click at [458, 219] on button "9" at bounding box center [453, 221] width 15 height 15
type input "[DATE]"
click at [607, 417] on button "Next" at bounding box center [598, 412] width 43 height 15
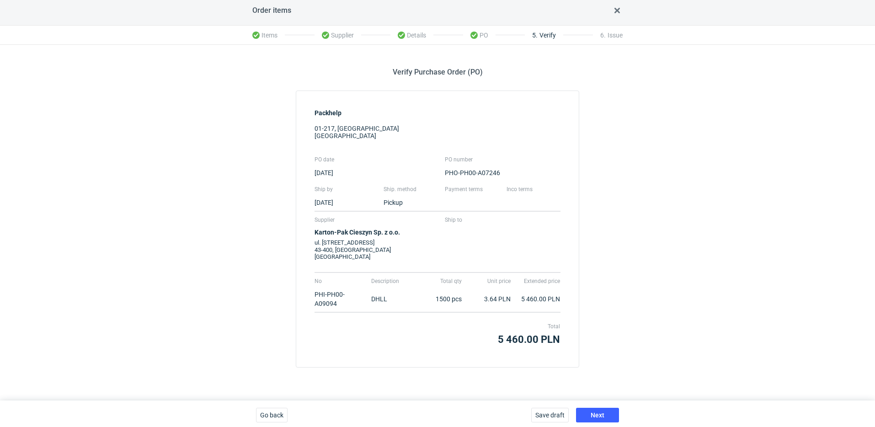
scroll to position [7, 0]
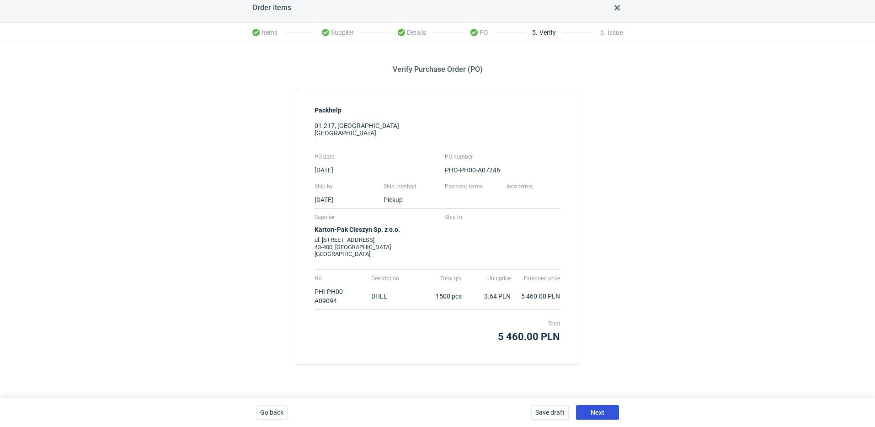
click at [602, 410] on span "Next" at bounding box center [598, 412] width 14 height 6
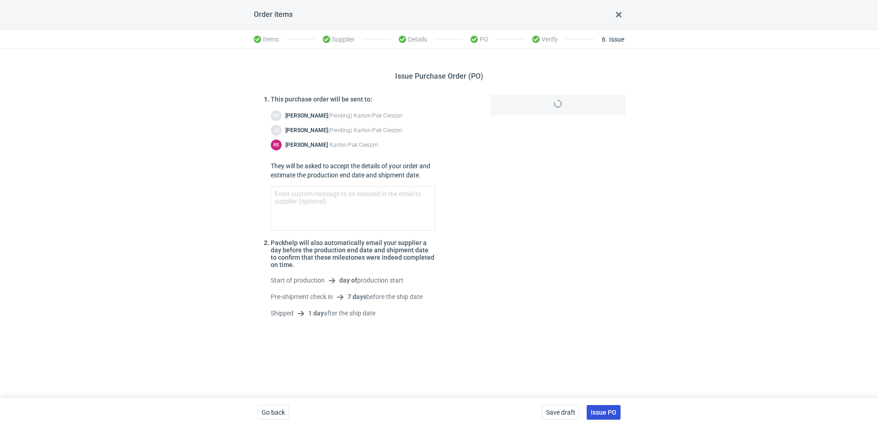
click at [609, 412] on span "Issue PO" at bounding box center [604, 412] width 26 height 6
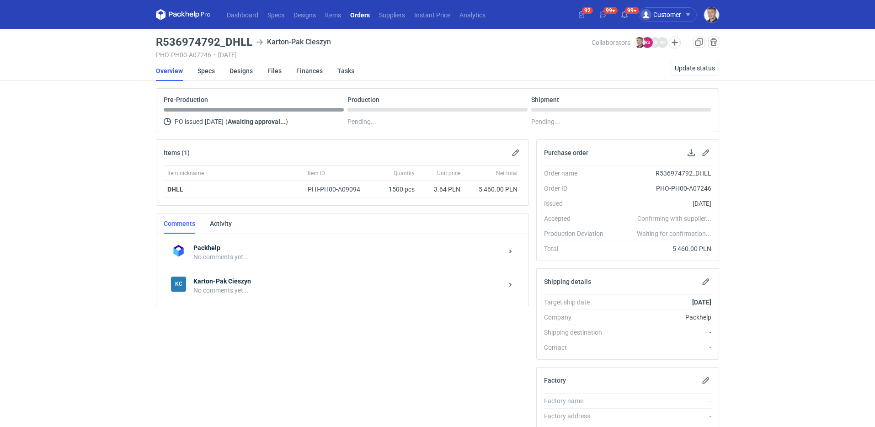
click at [264, 290] on div "No comments yet..." at bounding box center [348, 290] width 310 height 9
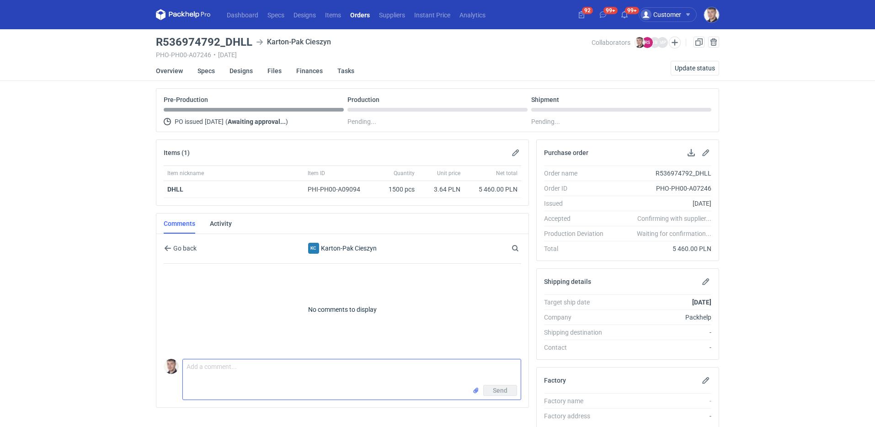
click at [247, 378] on textarea "Comment message" at bounding box center [352, 372] width 338 height 26
paste textarea "CBJL - 1"
type textarea "wycena CBJL - 1 (uwaga nowa grafika, proszę użyć pliku z zakładki designs )"
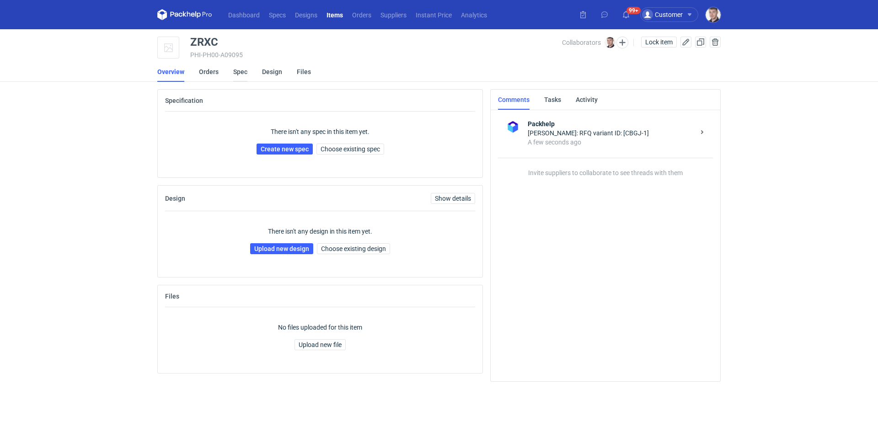
click at [243, 78] on link "Spec" at bounding box center [240, 72] width 14 height 20
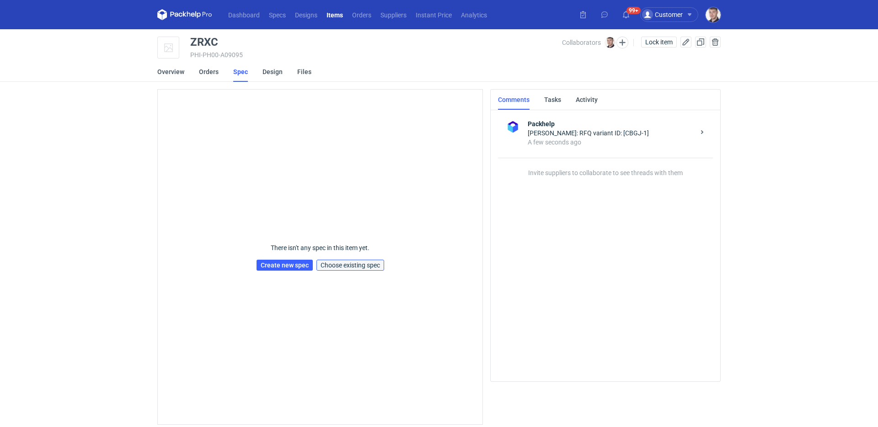
click at [355, 265] on span "Choose existing spec" at bounding box center [350, 265] width 59 height 6
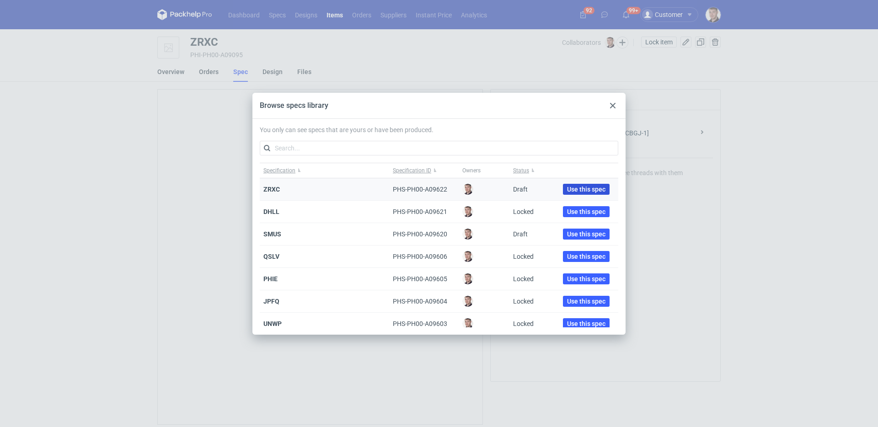
click at [586, 188] on span "Use this spec" at bounding box center [586, 189] width 38 height 6
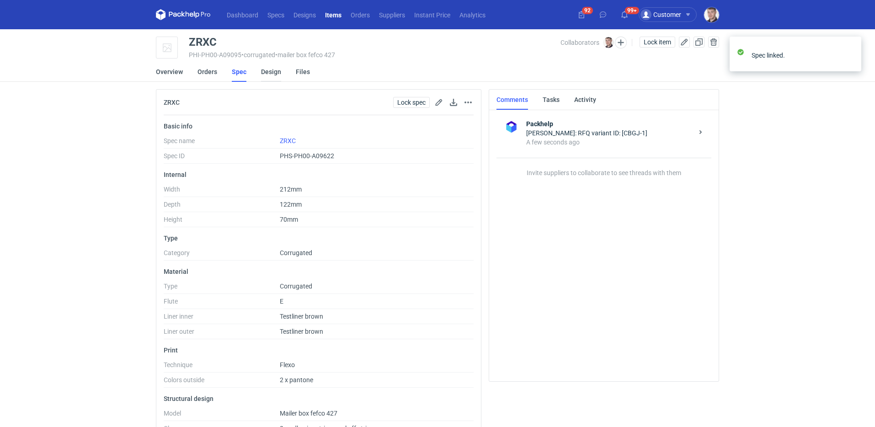
click at [269, 74] on link "Design" at bounding box center [271, 72] width 20 height 20
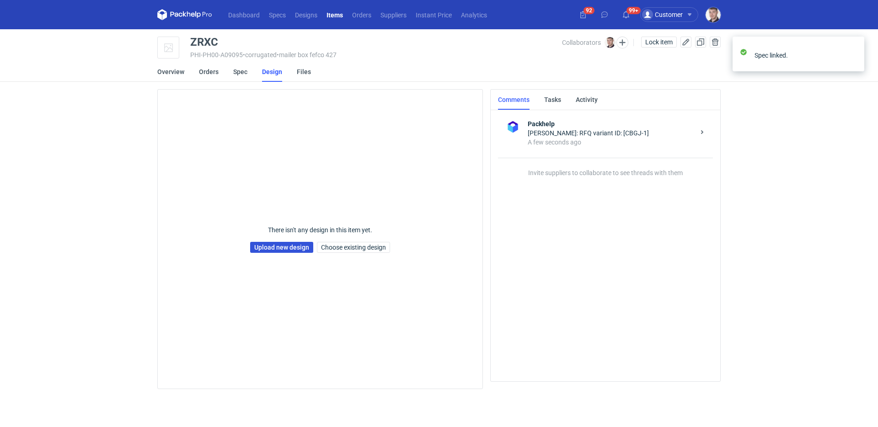
click at [284, 248] on link "Upload new design" at bounding box center [281, 247] width 63 height 11
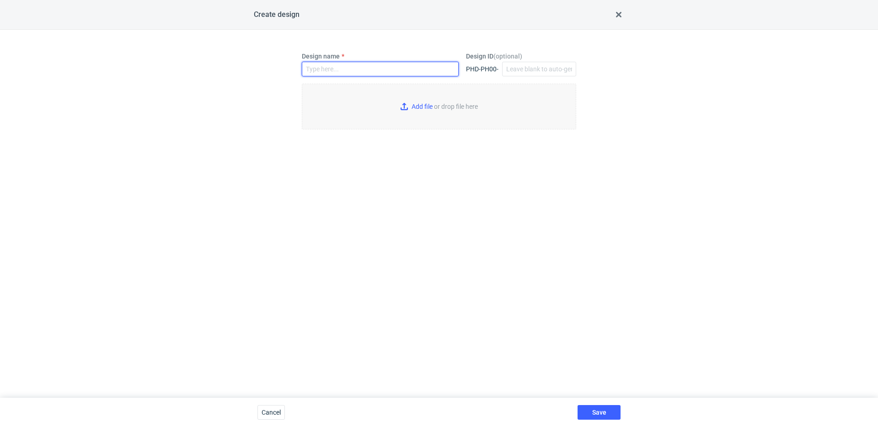
drag, startPoint x: 336, startPoint y: 62, endPoint x: 340, endPoint y: 65, distance: 5.5
click at [336, 62] on input "Design name" at bounding box center [380, 69] width 157 height 15
type input "ZRXC"
click at [438, 96] on input "Add file or drop file here" at bounding box center [439, 107] width 274 height 46
type input "C:\fakepath\custom__custom____ZRXC__d0__oR997727317__outside.pdf"
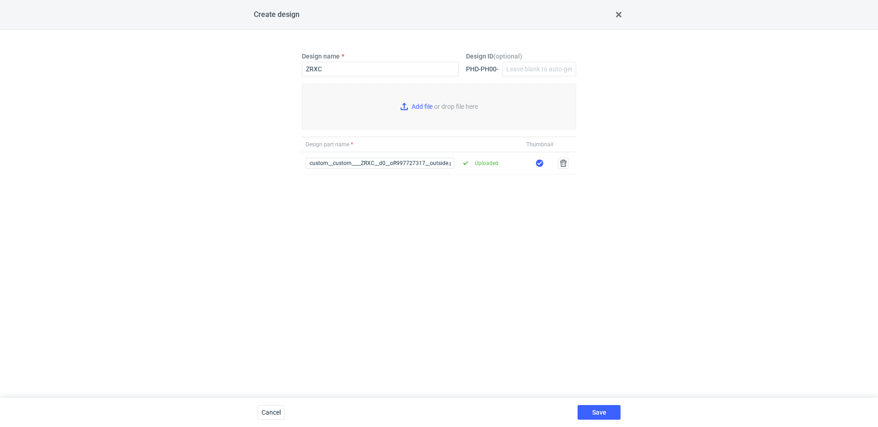
click at [609, 403] on div "Save" at bounding box center [599, 412] width 50 height 29
click at [609, 404] on div "Save" at bounding box center [599, 412] width 50 height 29
click at [610, 407] on button "Save" at bounding box center [598, 412] width 43 height 15
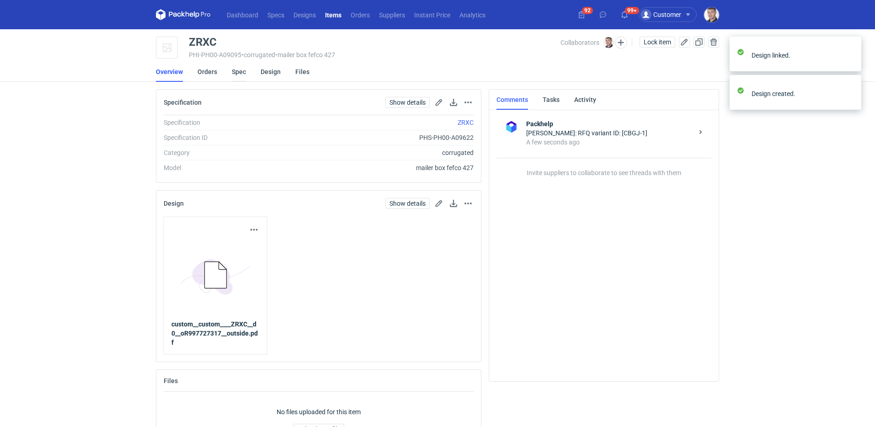
click at [236, 74] on link "Spec" at bounding box center [239, 72] width 14 height 20
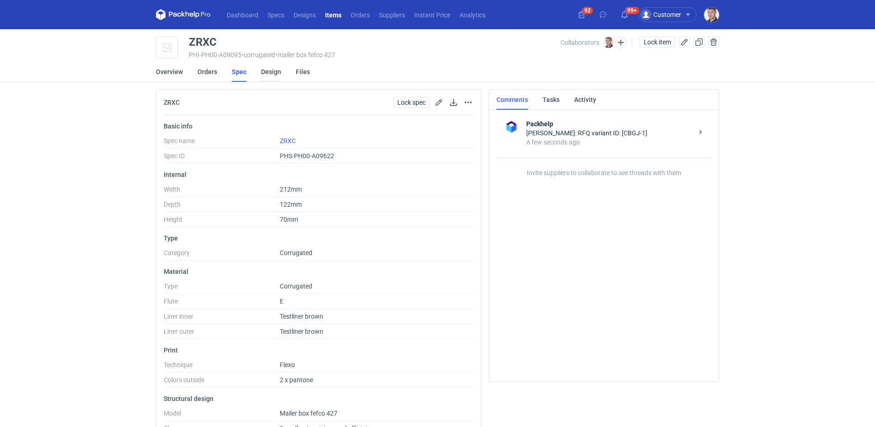
click at [265, 74] on link "Design" at bounding box center [271, 72] width 20 height 20
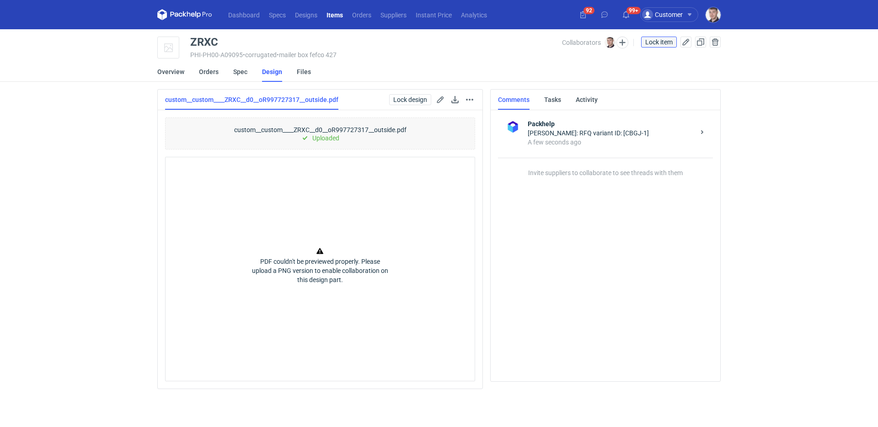
click at [665, 41] on span "Lock item" at bounding box center [658, 42] width 27 height 6
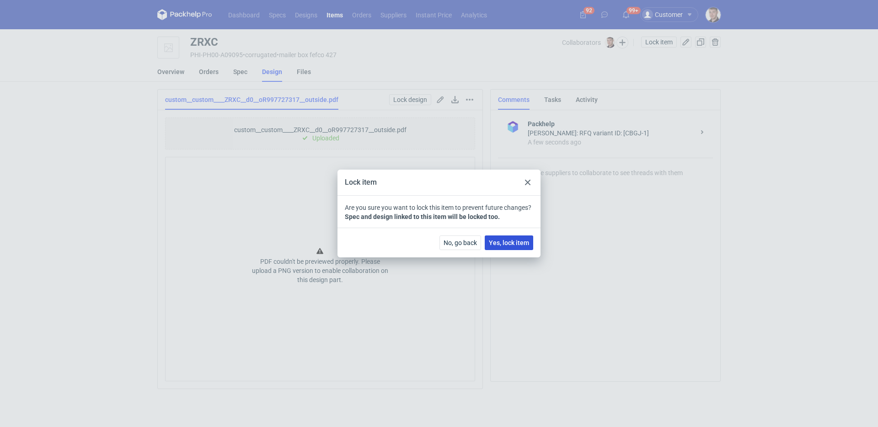
click at [517, 238] on button "Yes, lock item" at bounding box center [509, 242] width 48 height 15
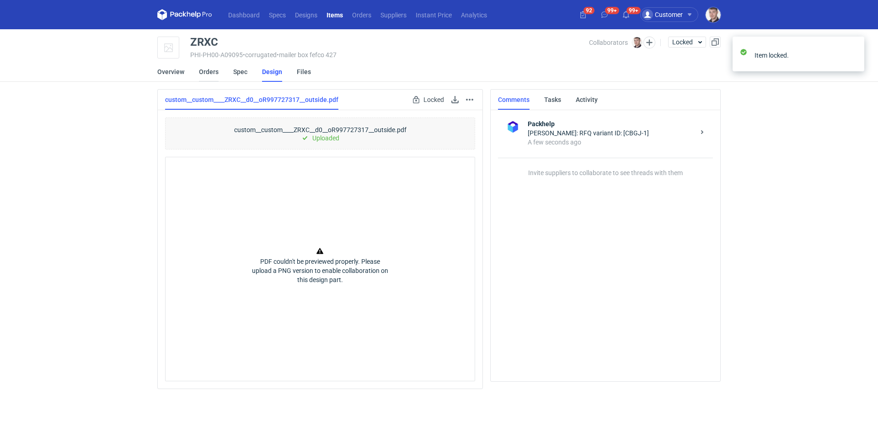
click at [199, 72] on link "Orders" at bounding box center [209, 72] width 20 height 20
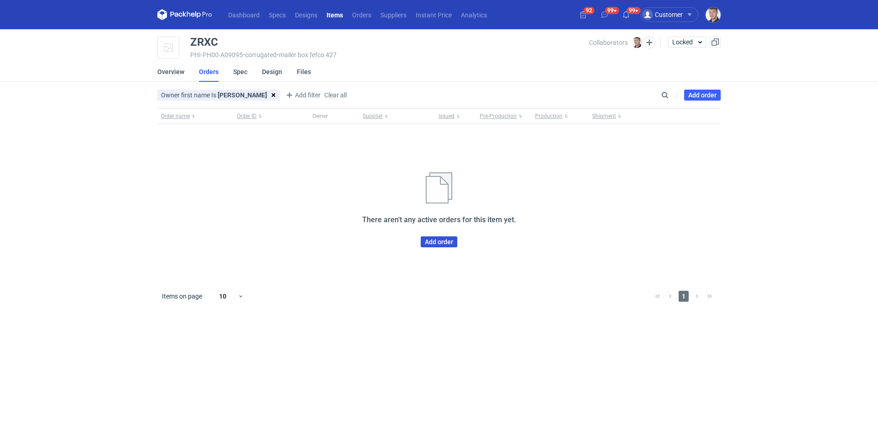
click at [425, 242] on link "Add order" at bounding box center [439, 241] width 37 height 11
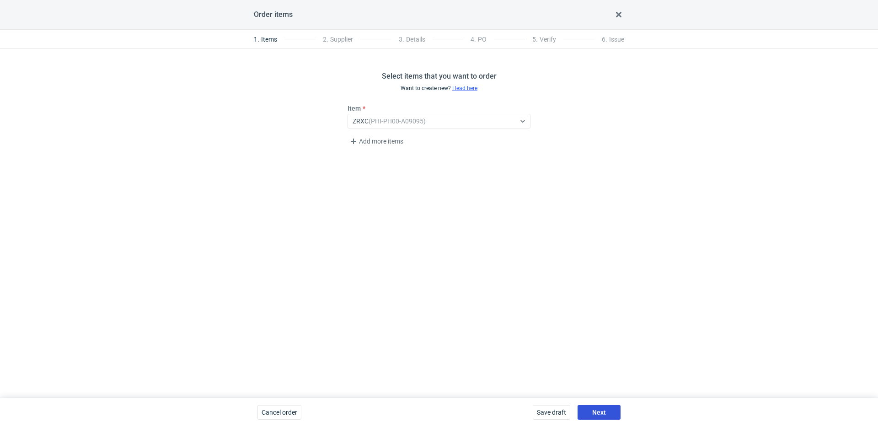
click at [612, 410] on button "Next" at bounding box center [598, 412] width 43 height 15
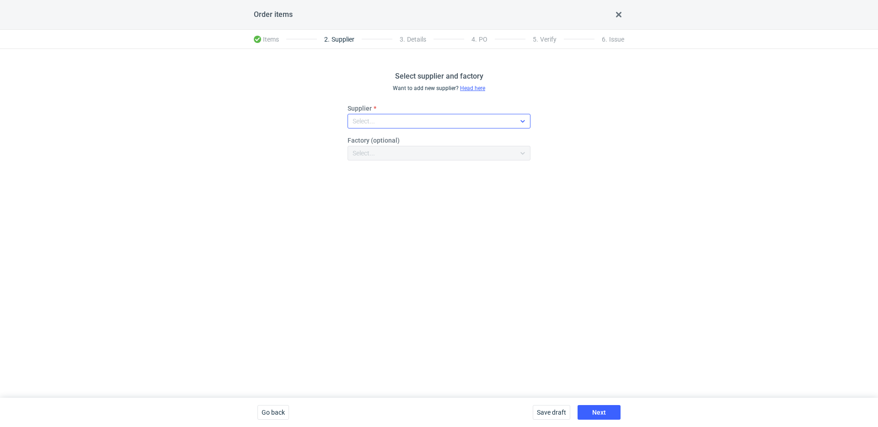
click at [391, 118] on div "Select..." at bounding box center [431, 121] width 167 height 13
type input "serwa"
click at [396, 142] on span "Serwach Sp.z.o.o" at bounding box center [390, 142] width 49 height 9
click at [600, 416] on span "Next" at bounding box center [599, 412] width 14 height 6
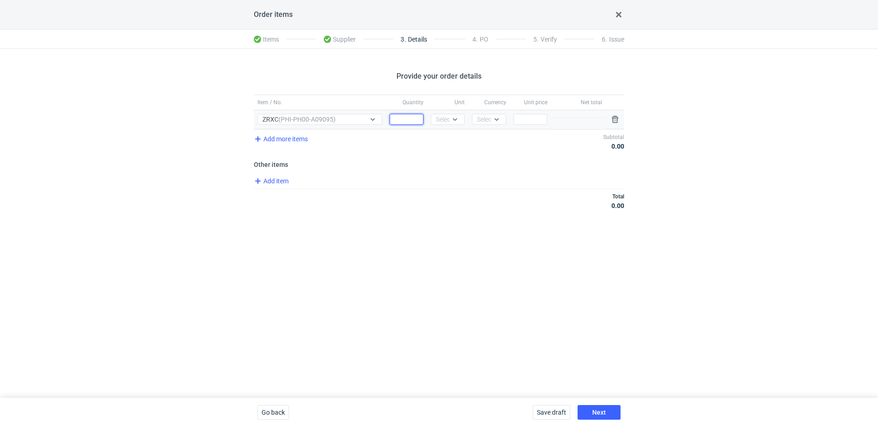
click at [413, 121] on input "Quantity" at bounding box center [407, 119] width 34 height 11
type input "4000"
click at [458, 126] on div "Unit Select..." at bounding box center [447, 119] width 41 height 19
click at [455, 123] on icon at bounding box center [454, 119] width 7 height 7
click at [453, 136] on div "pcs" at bounding box center [447, 138] width 19 height 9
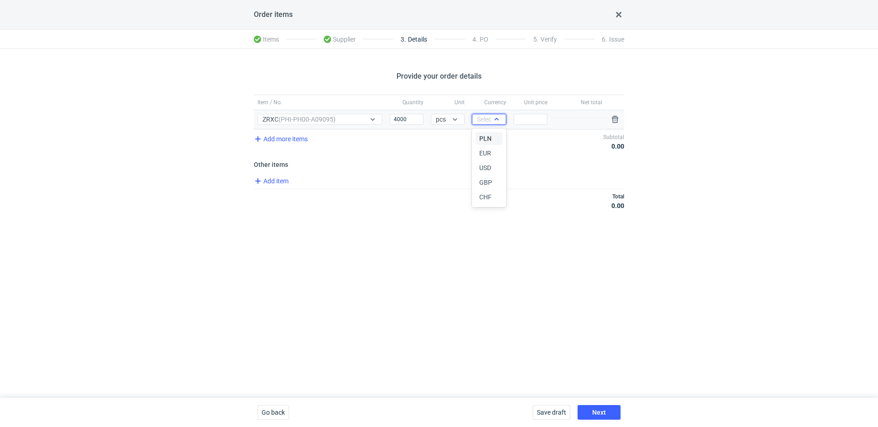
click at [484, 121] on div "Select..." at bounding box center [488, 119] width 22 height 9
click at [492, 139] on div "PLN" at bounding box center [488, 138] width 19 height 9
click at [526, 122] on input "Price" at bounding box center [530, 119] width 34 height 11
type input "0.8"
click at [275, 181] on span "Add item" at bounding box center [270, 181] width 37 height 11
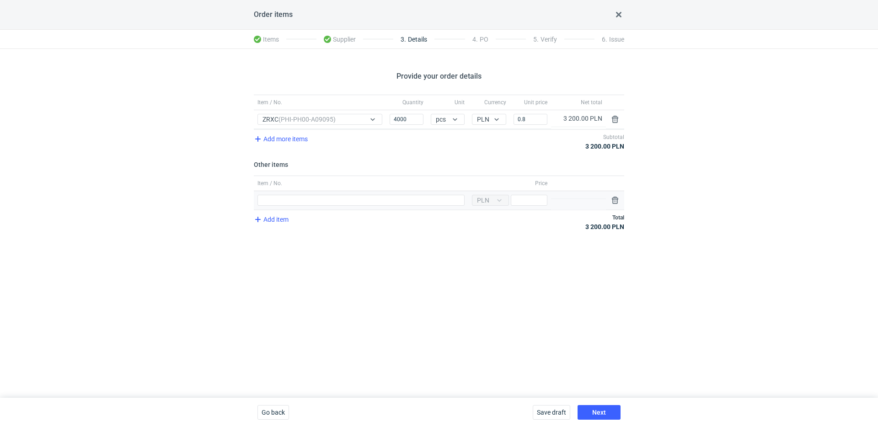
click at [324, 193] on div "Item / No." at bounding box center [361, 200] width 214 height 19
click at [324, 196] on input "Item / No." at bounding box center [360, 200] width 207 height 11
type input "polimer"
click at [524, 210] on div "Add item Total 3 200.00 PLN" at bounding box center [439, 222] width 370 height 24
click at [530, 207] on div "Currency PLN Price" at bounding box center [509, 200] width 83 height 19
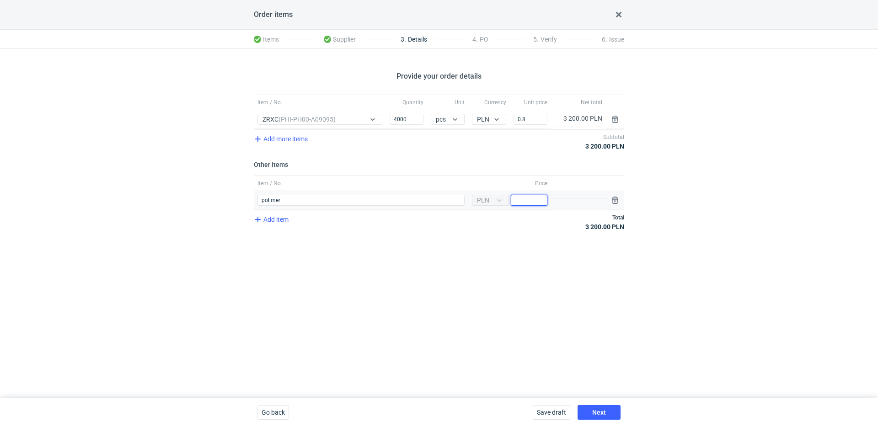
click at [529, 205] on div "Currency PLN Price" at bounding box center [509, 200] width 83 height 19
type input "900"
drag, startPoint x: 341, startPoint y: 210, endPoint x: 334, endPoint y: 203, distance: 10.0
click at [340, 209] on div "Item / No. Quantity Unit Currency Unit price Net total Item / No. ZRXC (PHI-PH0…" at bounding box center [439, 168] width 370 height 147
click at [334, 203] on input "polimer" at bounding box center [360, 200] width 207 height 11
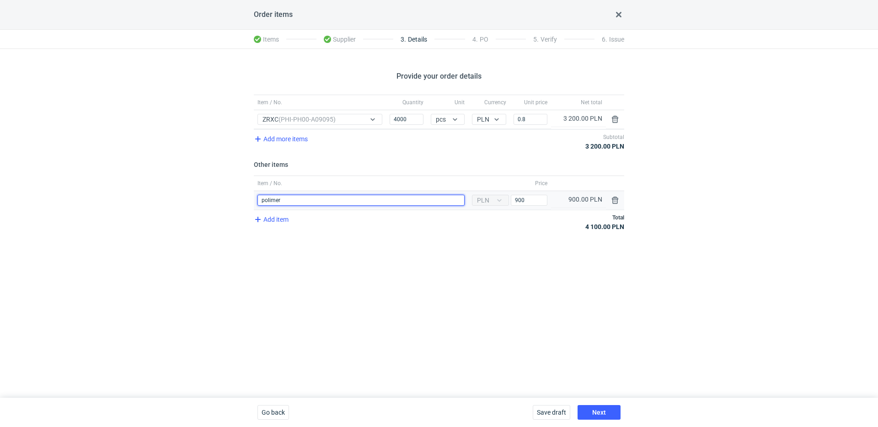
click at [333, 203] on input "polimer" at bounding box center [360, 200] width 207 height 11
drag, startPoint x: 291, startPoint y: 200, endPoint x: 239, endPoint y: 200, distance: 52.1
click at [239, 200] on div "Provide your order details Item / No. Quantity Unit Currency Unit price Net tot…" at bounding box center [439, 223] width 878 height 349
type input "narzędzia"
click at [617, 412] on button "Next" at bounding box center [598, 412] width 43 height 15
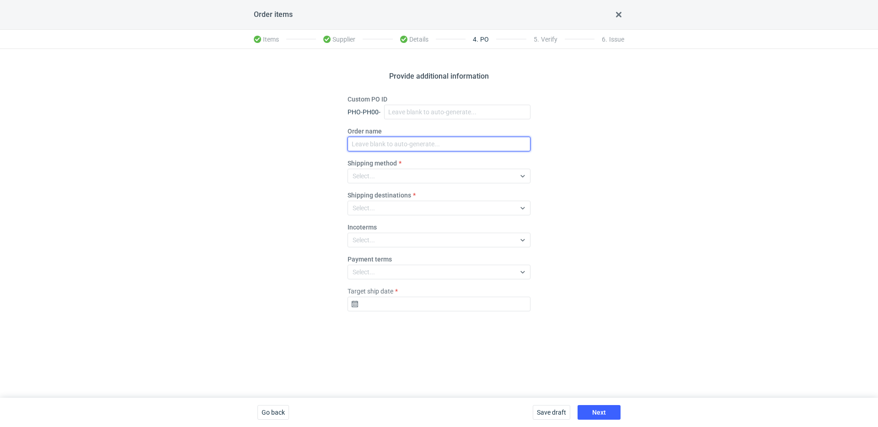
click at [402, 147] on input "Order name" at bounding box center [438, 144] width 183 height 15
paste input "R997727317"
type input "R997727317_ZRXC"
click at [382, 168] on div "Shipping method Select..." at bounding box center [438, 171] width 183 height 25
click at [382, 171] on div "Select..." at bounding box center [431, 176] width 167 height 13
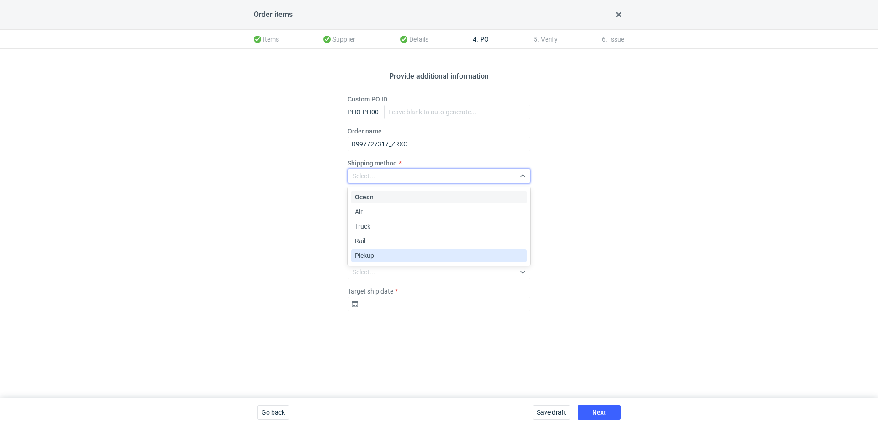
click at [388, 257] on div "Pickup" at bounding box center [439, 255] width 168 height 9
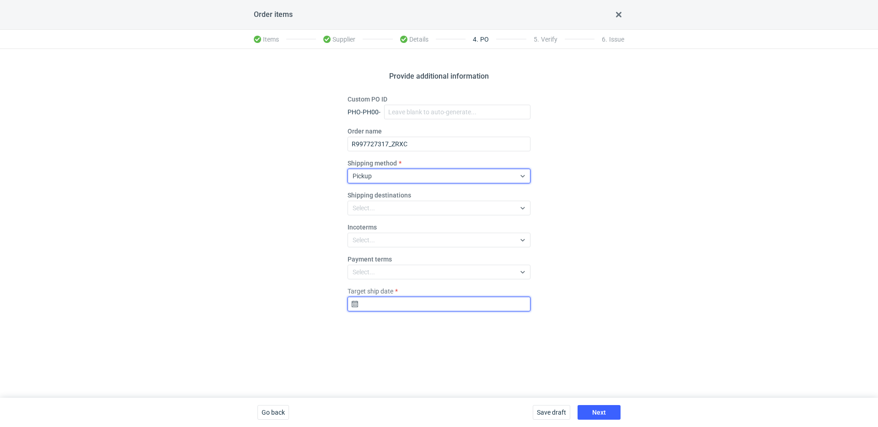
click at [457, 299] on input "Target ship date" at bounding box center [438, 304] width 183 height 15
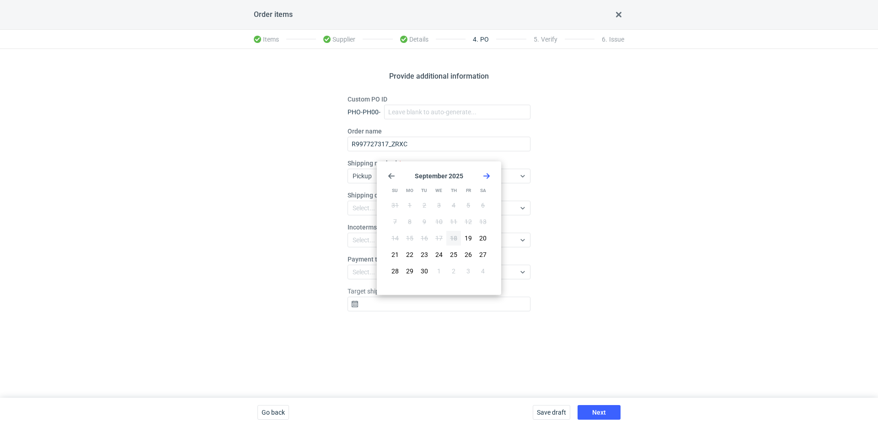
click at [486, 175] on icon "Go forward 1 month" at bounding box center [486, 175] width 7 height 7
click at [454, 219] on span "9" at bounding box center [454, 221] width 4 height 9
type input "[DATE]"
click at [604, 410] on span "Next" at bounding box center [599, 412] width 14 height 6
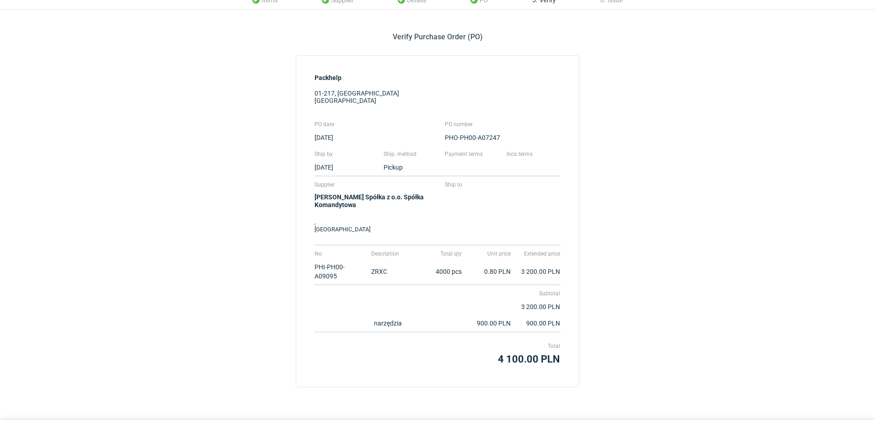
scroll to position [62, 0]
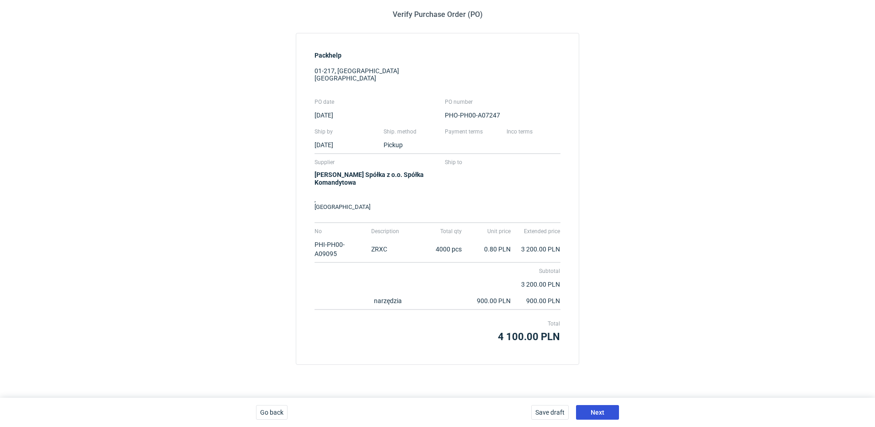
click at [612, 408] on button "Next" at bounding box center [597, 412] width 43 height 15
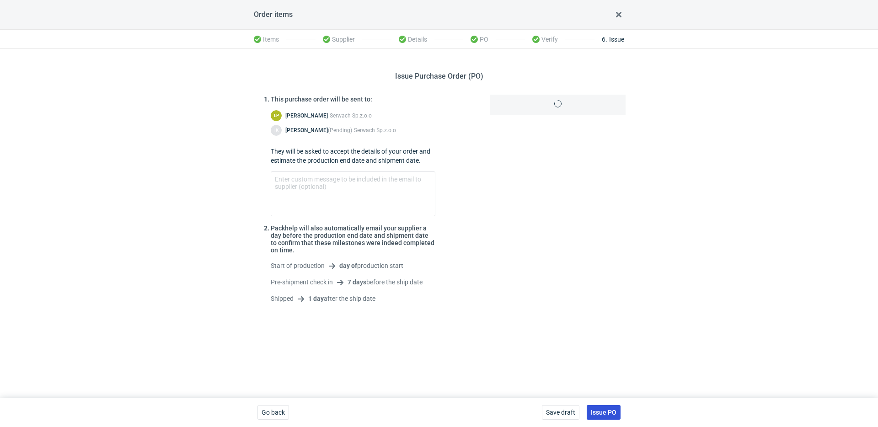
click at [609, 411] on span "Issue PO" at bounding box center [604, 412] width 26 height 6
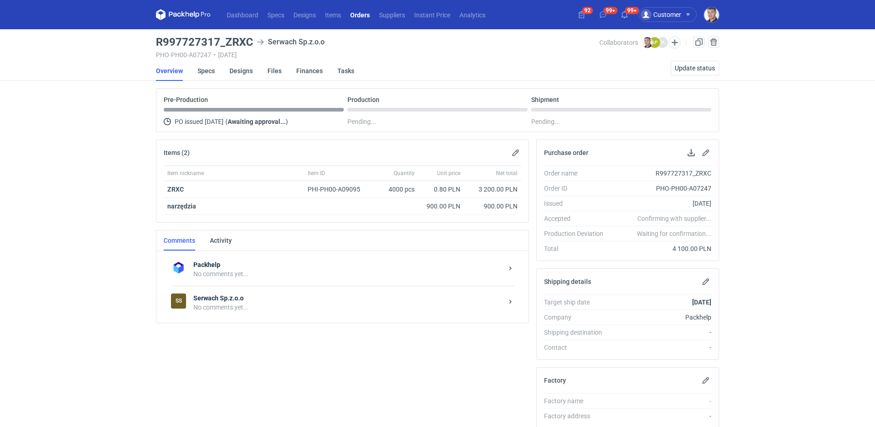
click at [244, 309] on div "No comments yet..." at bounding box center [348, 307] width 310 height 9
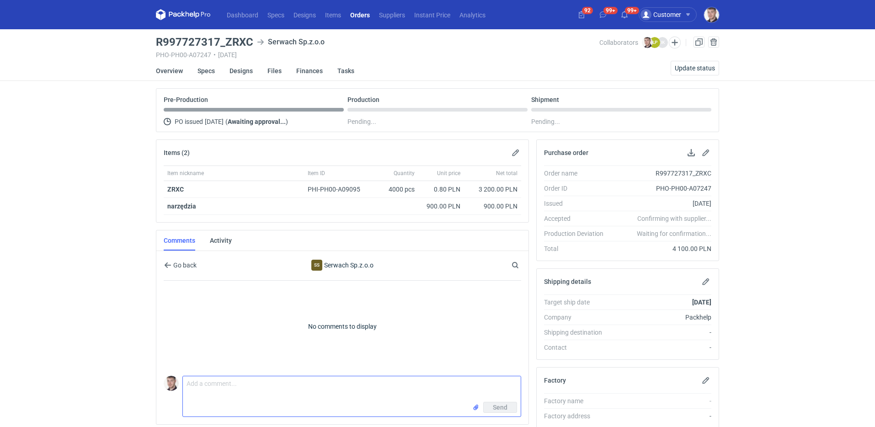
click at [259, 386] on textarea "Comment message" at bounding box center [352, 389] width 338 height 26
click at [269, 384] on textarea "wycena" at bounding box center [352, 389] width 338 height 26
paste textarea "CBGJ - 1"
type textarea "wycena CBGJ - 1"
click at [500, 409] on span "Send" at bounding box center [500, 407] width 15 height 6
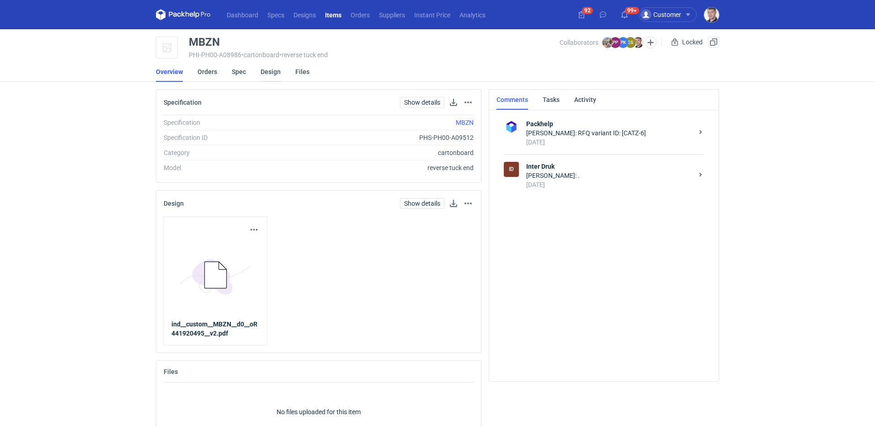
click at [272, 75] on link "Design" at bounding box center [271, 72] width 20 height 20
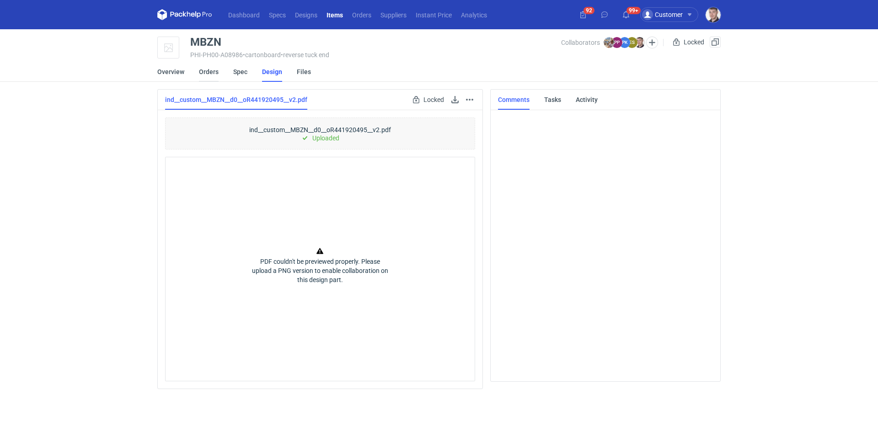
click at [202, 75] on link "Orders" at bounding box center [209, 72] width 20 height 20
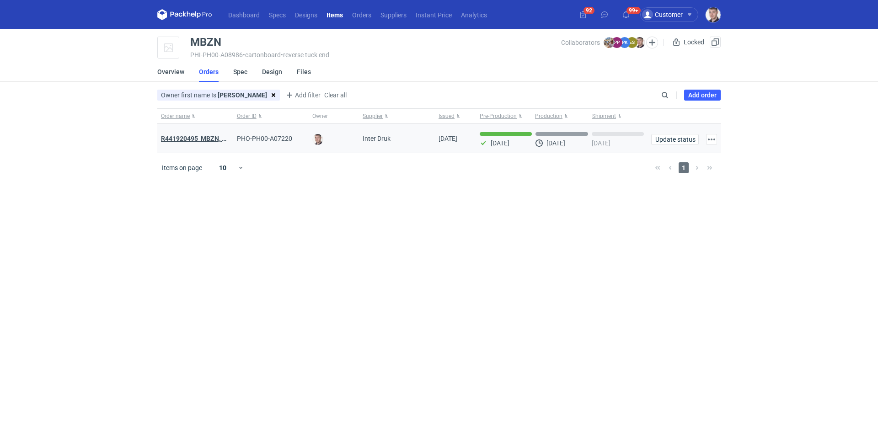
click at [210, 139] on strong "R441920495_MBZN, CBUK, UNWP" at bounding box center [210, 138] width 98 height 7
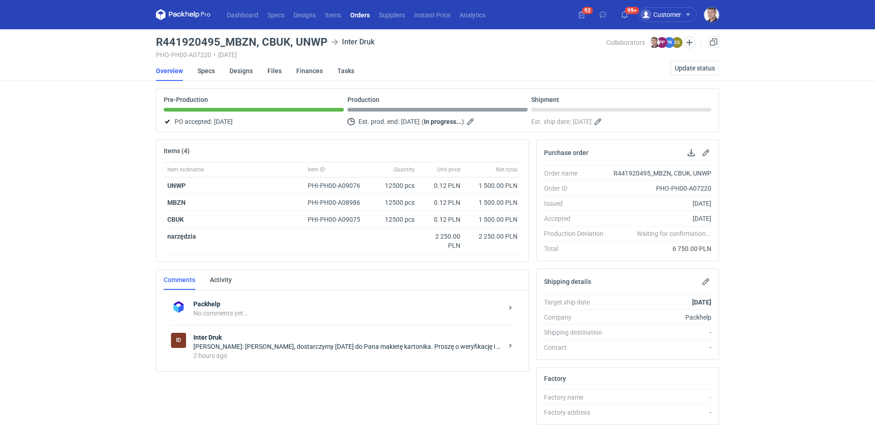
click at [363, 354] on div "2 hours ago" at bounding box center [348, 355] width 310 height 9
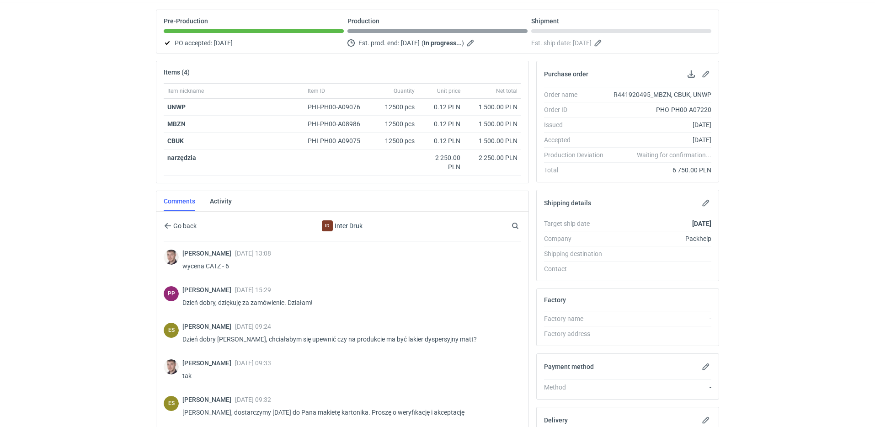
scroll to position [171, 0]
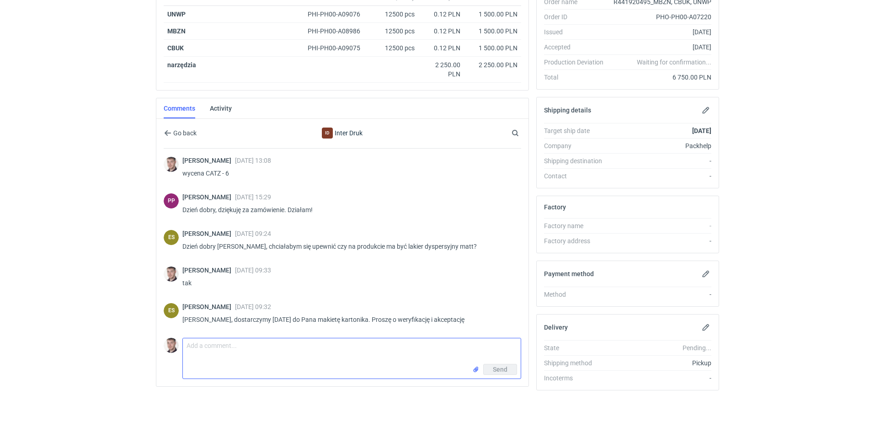
click at [321, 342] on textarea "Comment message" at bounding box center [352, 351] width 338 height 26
type textarea "akceptuje"
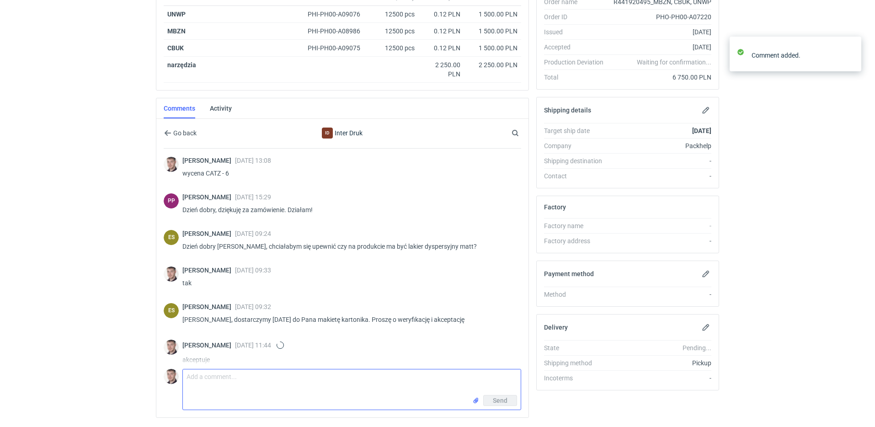
scroll to position [9, 0]
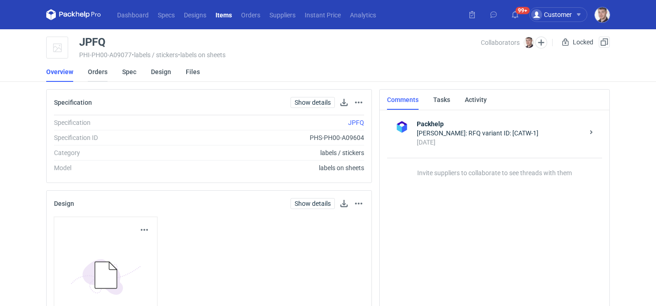
click at [94, 72] on link "Orders" at bounding box center [98, 72] width 20 height 20
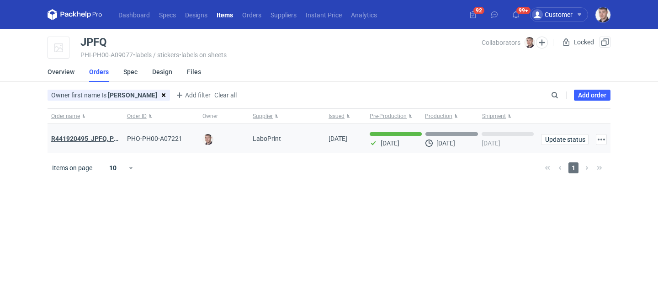
click at [107, 138] on strong "R441920495_JPFQ, PHIE, QSLV" at bounding box center [96, 138] width 91 height 7
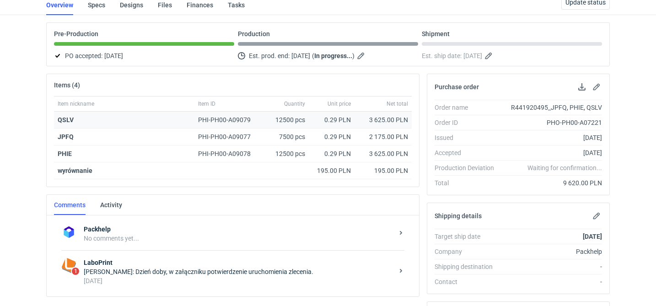
scroll to position [154, 0]
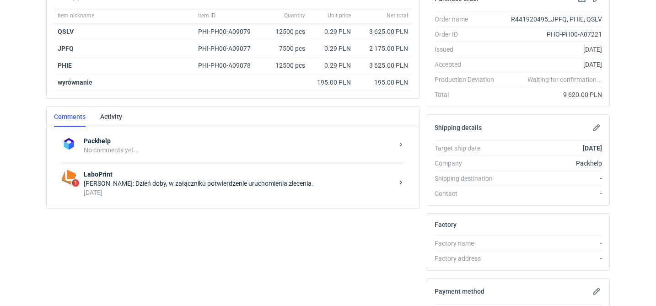
click at [159, 198] on div "1 LaboPrint [PERSON_NAME]: Dzień doby, w załączniku potwierdzenie uruchomienia …" at bounding box center [232, 183] width 343 height 43
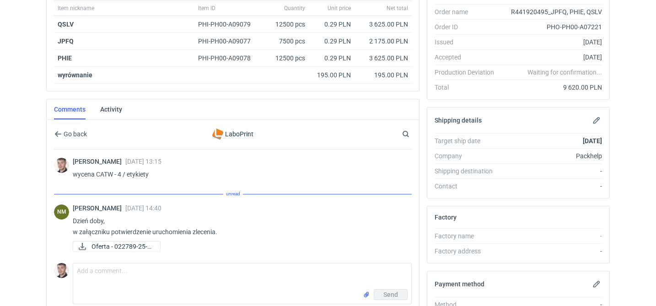
scroll to position [171, 0]
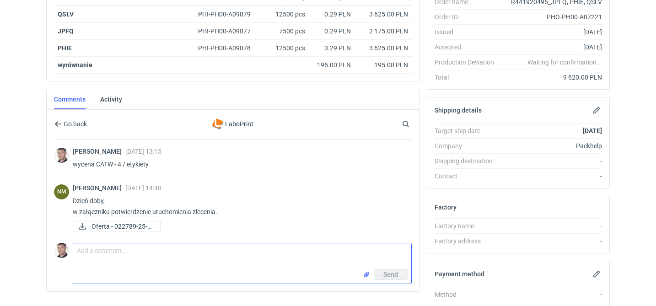
click at [173, 263] on textarea "Comment message" at bounding box center [242, 256] width 338 height 26
type textarea "czy udałoby się przyspieszyć zamówienie na 22/09?"
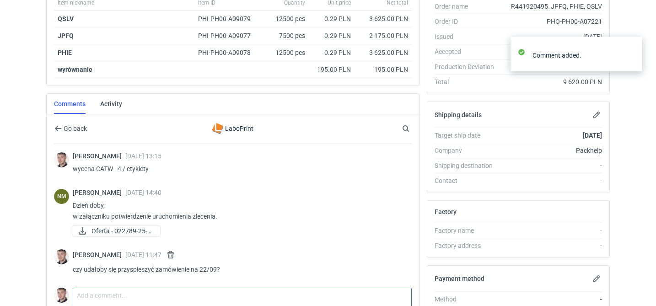
scroll to position [0, 0]
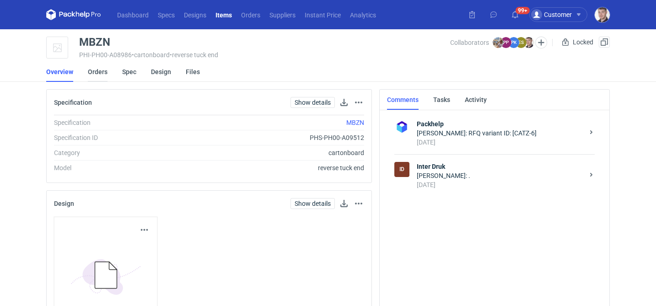
click at [96, 72] on link "Orders" at bounding box center [98, 72] width 20 height 20
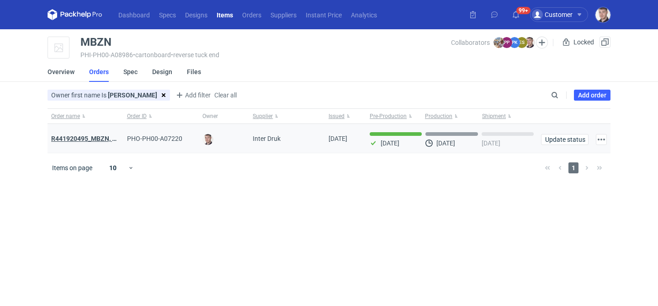
click at [75, 138] on strong "R441920495_MBZN, CBUK, UNWP" at bounding box center [100, 138] width 98 height 7
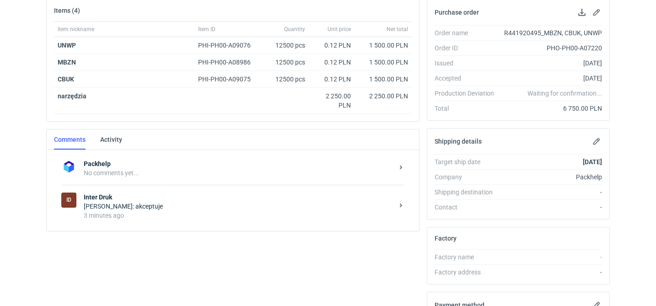
scroll to position [92, 0]
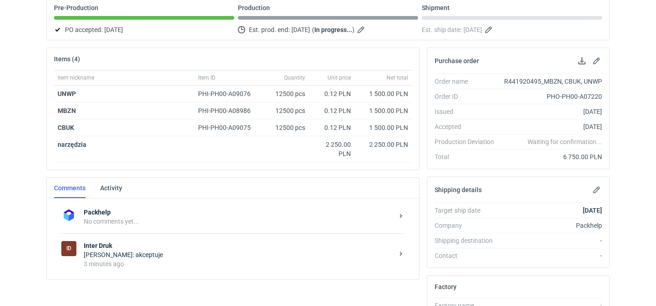
click at [156, 261] on div "3 minutes ago" at bounding box center [239, 263] width 310 height 9
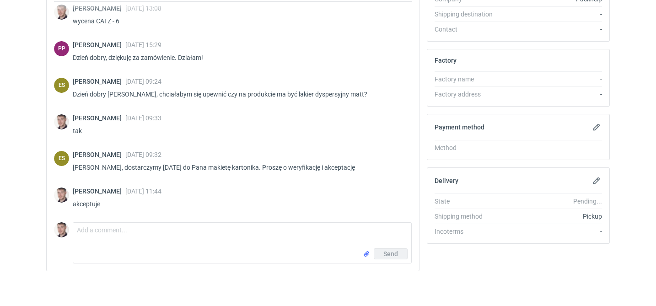
scroll to position [320, 0]
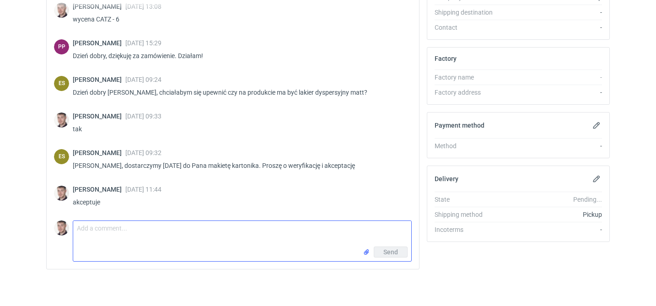
click at [126, 235] on textarea "Comment message" at bounding box center [242, 234] width 338 height 26
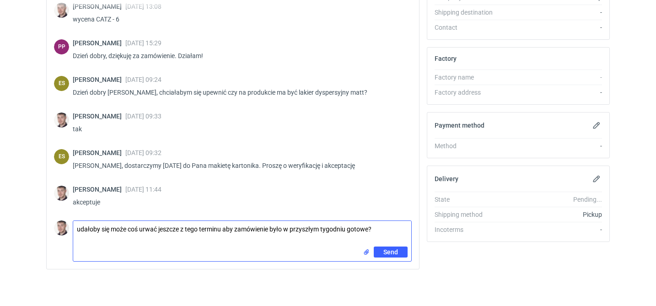
type textarea "udałoby się może coś urwać jeszcze z tego terminu aby zamówienie było w przyszł…"
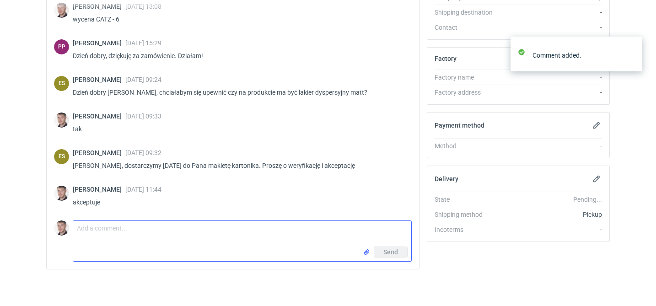
scroll to position [46, 0]
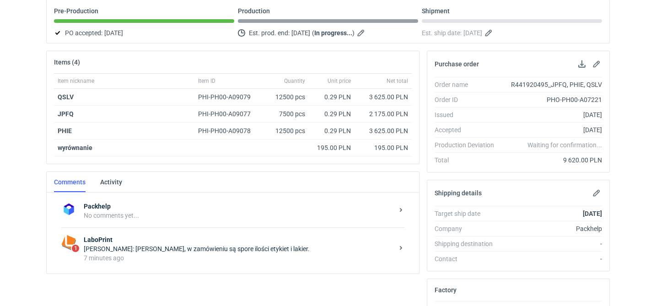
click at [251, 246] on div "Natalia Mrozek: Niestety, w zamówieniu są spore ilości etykiet i lakier." at bounding box center [239, 248] width 310 height 9
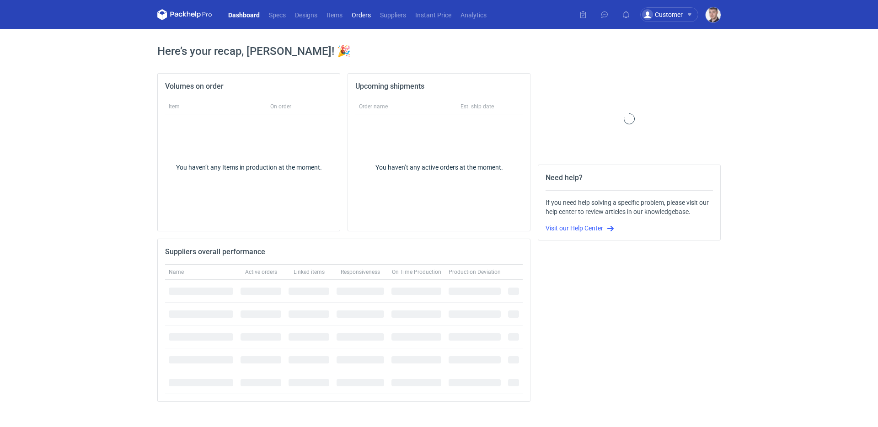
click at [358, 17] on link "Orders" at bounding box center [361, 14] width 28 height 11
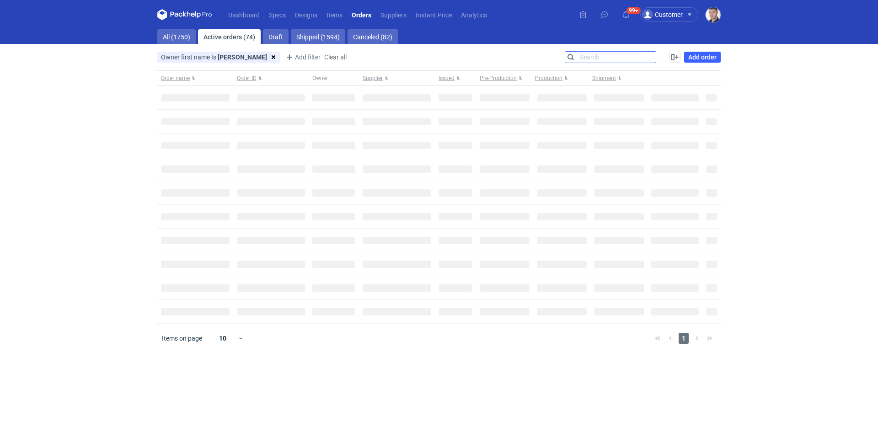
click at [652, 53] on input "Search" at bounding box center [610, 57] width 91 height 11
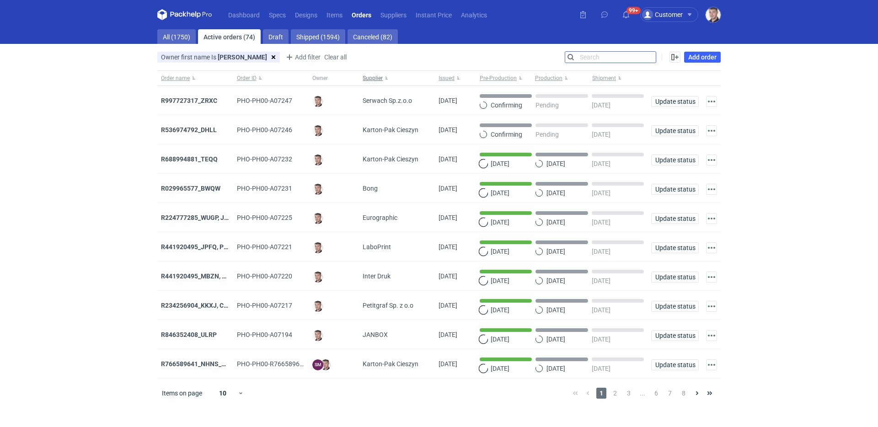
paste input "DNLJ"
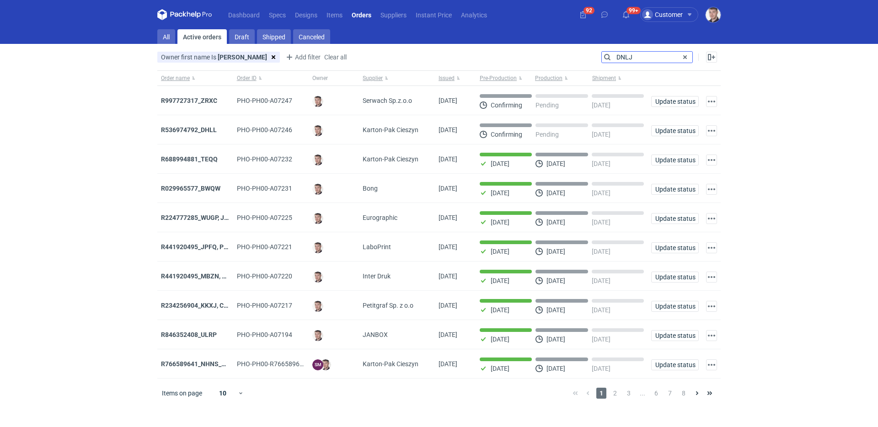
type input "DNLJ"
click at [184, 38] on link "Active orders" at bounding box center [201, 36] width 49 height 15
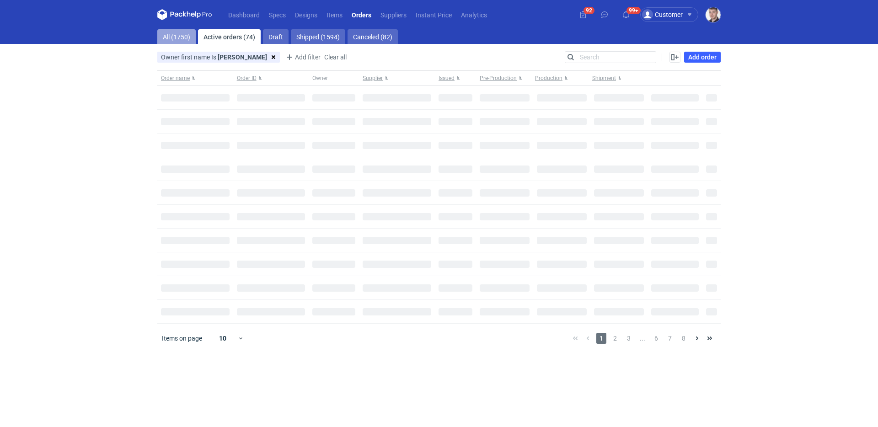
click at [186, 37] on link "All (1750)" at bounding box center [176, 36] width 38 height 15
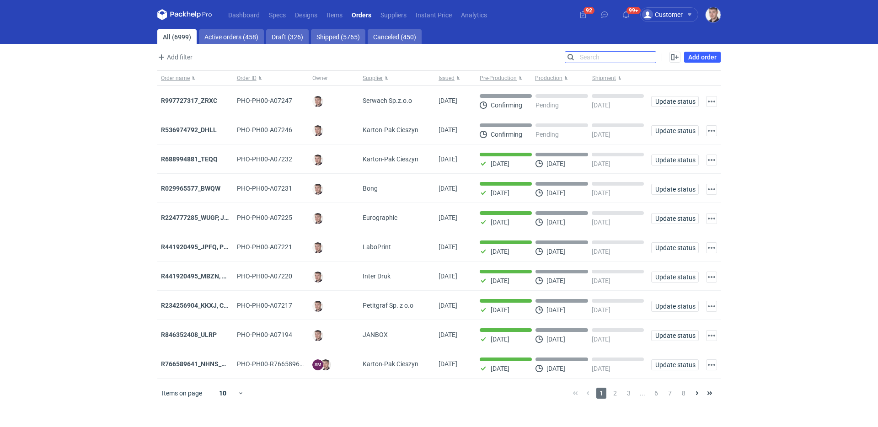
click at [595, 55] on input "Search" at bounding box center [610, 57] width 91 height 11
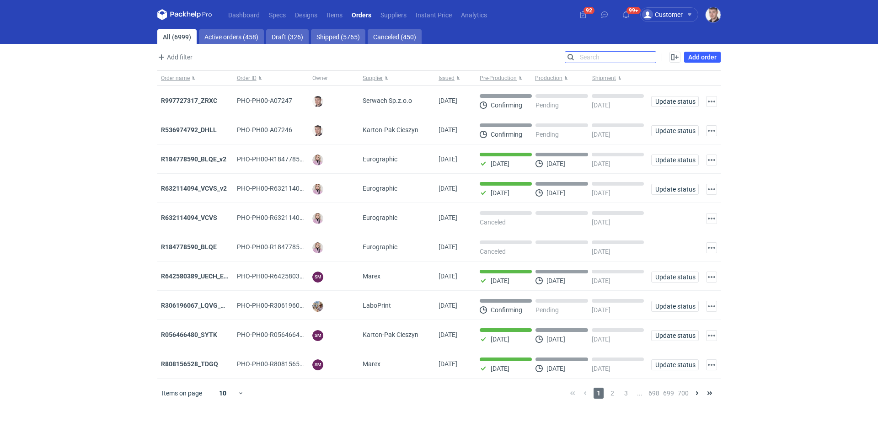
paste input "DNLJ"
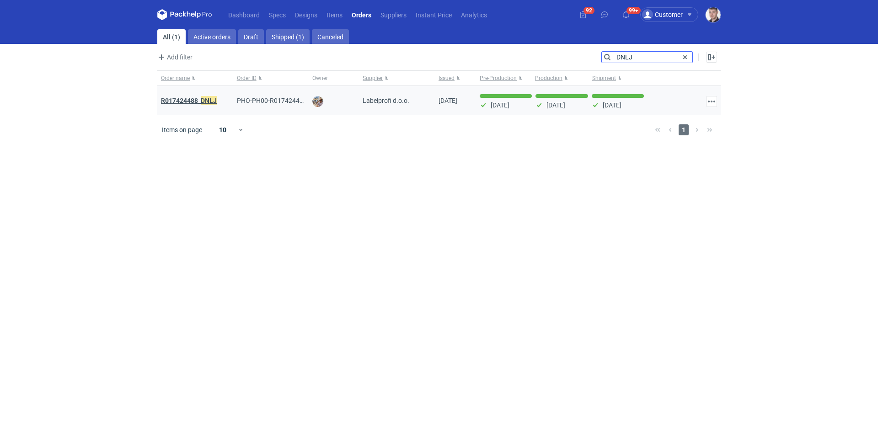
type input "DNLJ"
click at [192, 99] on strong "R017424488_ DNLJ" at bounding box center [189, 101] width 56 height 10
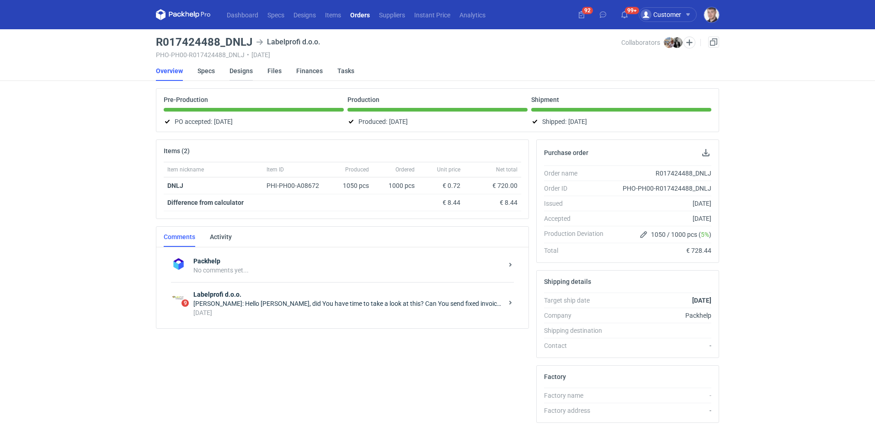
click at [234, 72] on link "Designs" at bounding box center [241, 71] width 23 height 20
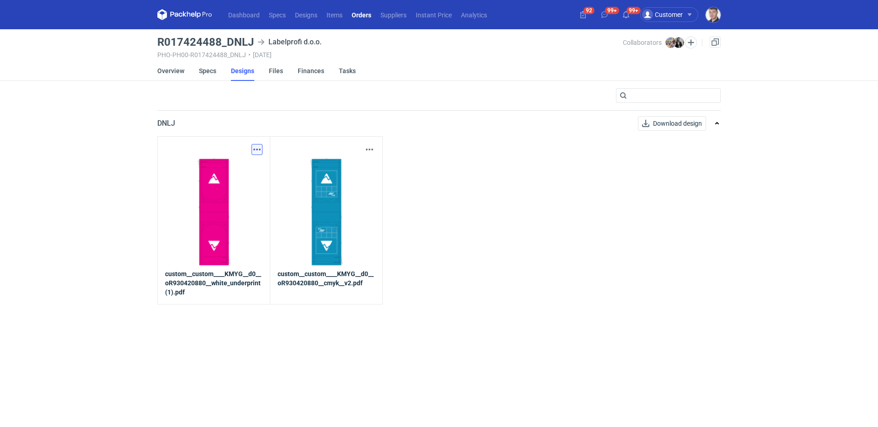
click at [257, 147] on button "button" at bounding box center [256, 149] width 11 height 11
click at [243, 167] on link "Download design part" at bounding box center [217, 169] width 84 height 15
click at [370, 150] on button "button" at bounding box center [369, 149] width 11 height 11
click at [337, 167] on link "Download design part" at bounding box center [329, 169] width 84 height 15
drag, startPoint x: 153, startPoint y: 42, endPoint x: 255, endPoint y: 42, distance: 101.5
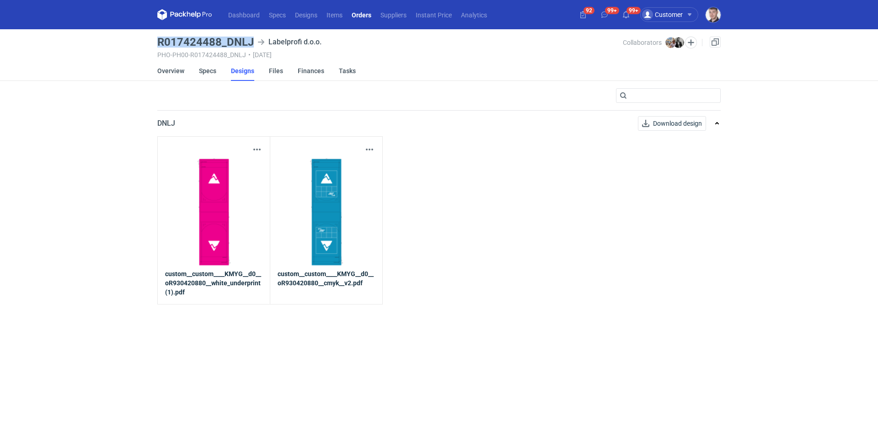
click at [255, 42] on main "R017424488_DNLJ Labelprofi d.o.o. PHO-PH00-R017424488_DNLJ • 30/05/2025 Collabo…" at bounding box center [439, 228] width 571 height 398
copy h3 "R017424488_DNLJ"
click at [357, 14] on link "Orders" at bounding box center [361, 14] width 29 height 11
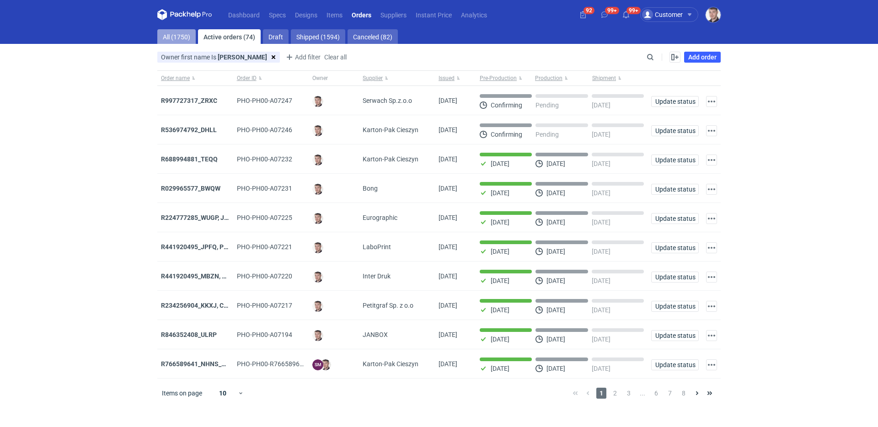
click at [176, 37] on link "All (1750)" at bounding box center [176, 36] width 38 height 15
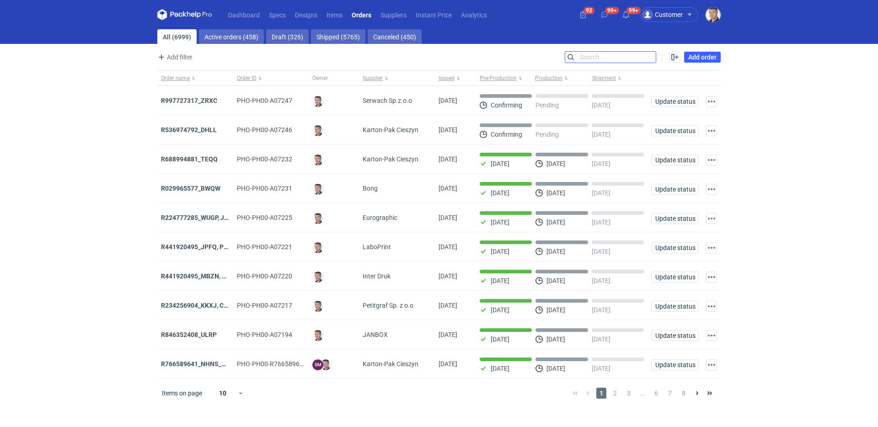
click at [649, 54] on input "Search" at bounding box center [610, 57] width 91 height 11
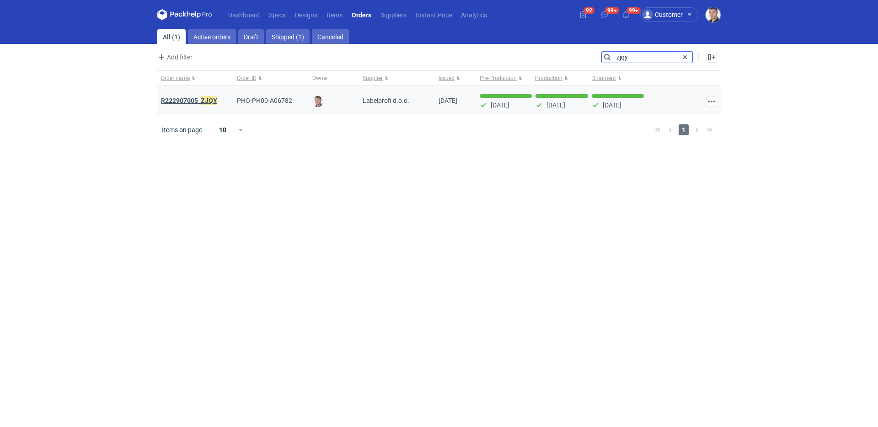
type input "zjqy"
click at [191, 102] on strong "R222907005_ ZJQY" at bounding box center [189, 101] width 56 height 10
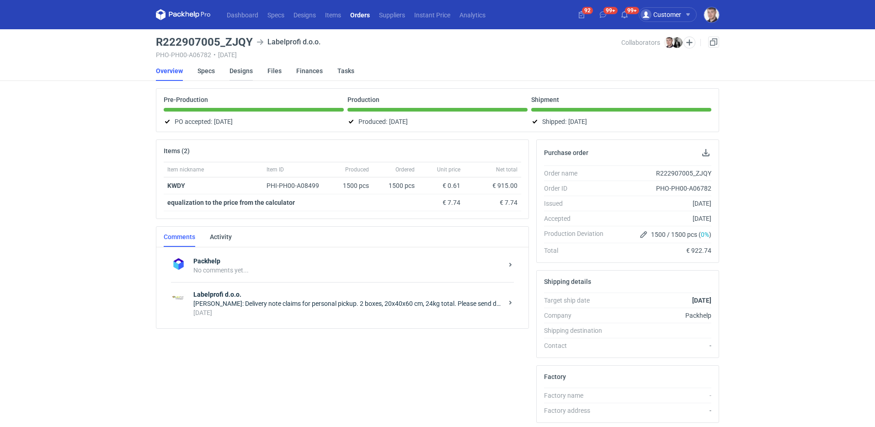
click at [242, 69] on link "Designs" at bounding box center [241, 71] width 23 height 20
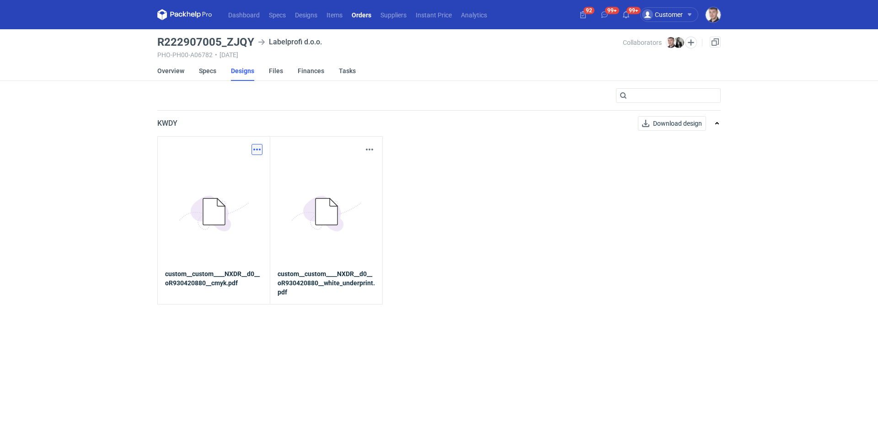
click at [256, 149] on button "button" at bounding box center [256, 149] width 11 height 11
click at [242, 163] on link "Download design part" at bounding box center [217, 169] width 84 height 15
click at [375, 150] on div "Download design part 5BD5AC33-3523-40E7-9262-1BFF0AD53D48@1x custom__custom____…" at bounding box center [326, 220] width 113 height 168
click at [373, 150] on button "button" at bounding box center [369, 149] width 11 height 11
click at [348, 173] on link "Download design part" at bounding box center [329, 169] width 84 height 15
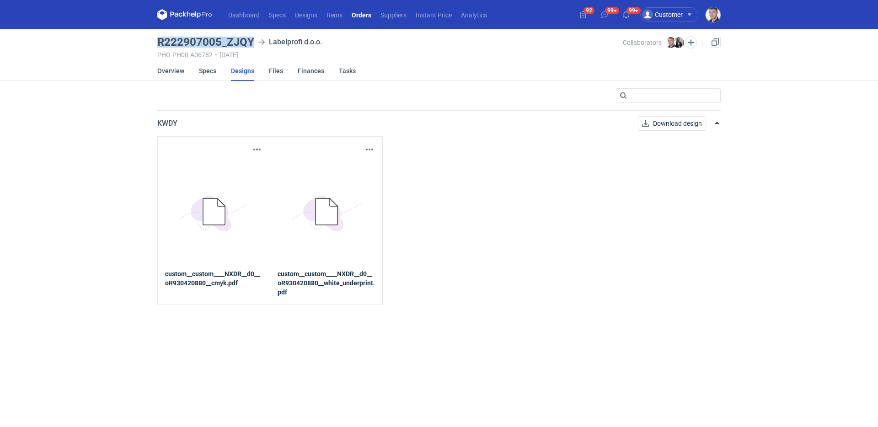
drag, startPoint x: 155, startPoint y: 41, endPoint x: 255, endPoint y: 40, distance: 100.1
click at [255, 40] on main "R222907005_ZJQY Labelprofi d.o.o. PHO-PH00-A06782 • 08/05/2025 Collaborators Ma…" at bounding box center [439, 228] width 571 height 398
copy h3 "R222907005_ZJQY"
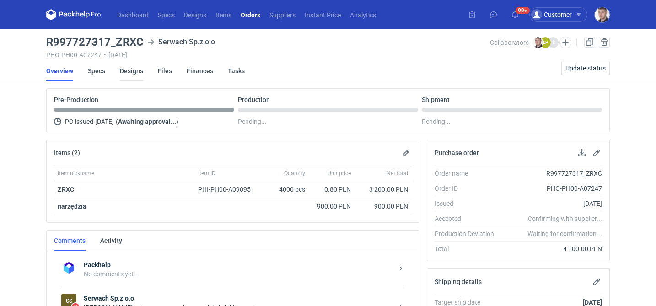
click at [126, 75] on link "Designs" at bounding box center [131, 71] width 23 height 20
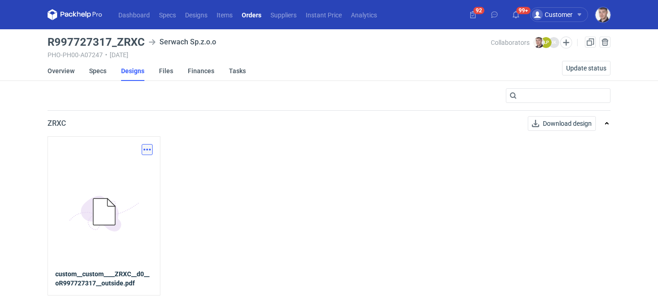
click at [149, 152] on button "button" at bounding box center [147, 149] width 11 height 11
click at [131, 163] on link "Download design part" at bounding box center [107, 169] width 84 height 15
click at [103, 75] on link "Specs" at bounding box center [97, 71] width 17 height 20
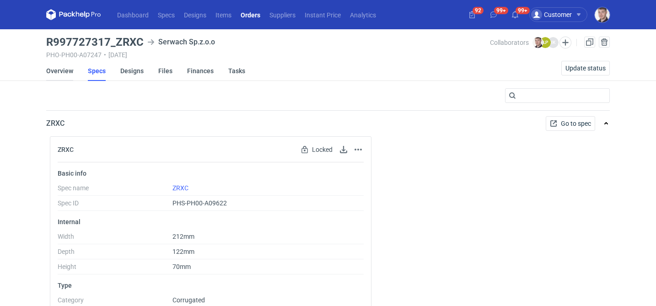
click at [63, 72] on link "Overview" at bounding box center [59, 71] width 27 height 20
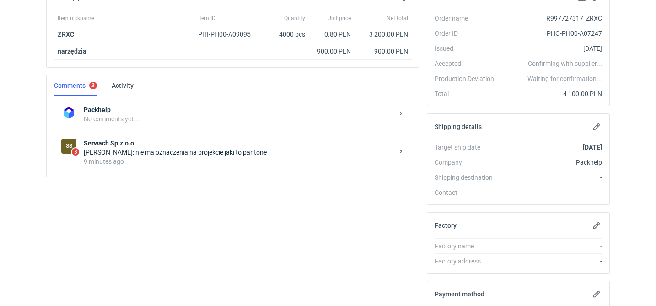
scroll to position [189, 0]
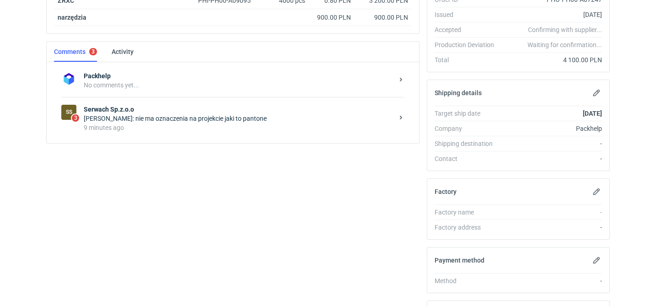
click at [209, 121] on div "[PERSON_NAME]: nie ma oznaczenia na projekcie jaki to pantone" at bounding box center [239, 118] width 310 height 9
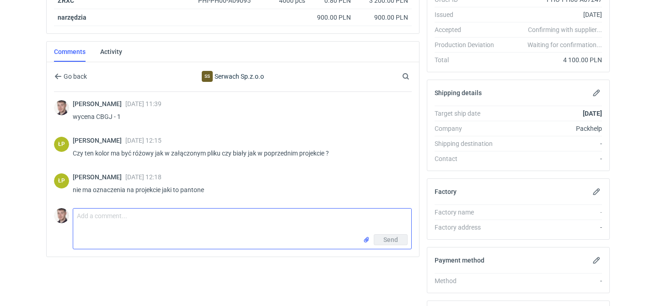
click at [147, 224] on textarea "Comment message" at bounding box center [242, 221] width 338 height 26
type textarea "biały"
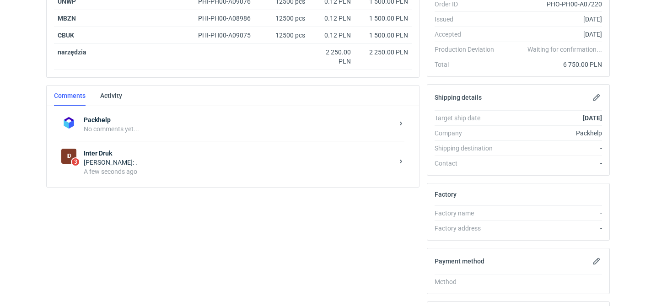
click at [221, 169] on div "A few seconds ago" at bounding box center [239, 171] width 310 height 9
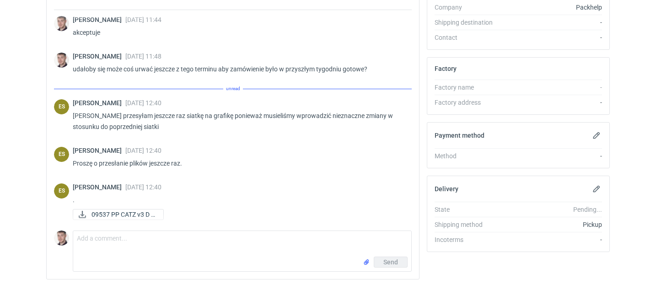
scroll to position [175, 0]
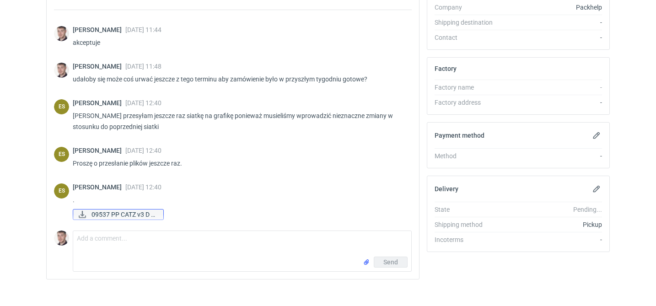
click at [129, 216] on span "09537 PP CATZ v3 D s..." at bounding box center [123, 214] width 64 height 10
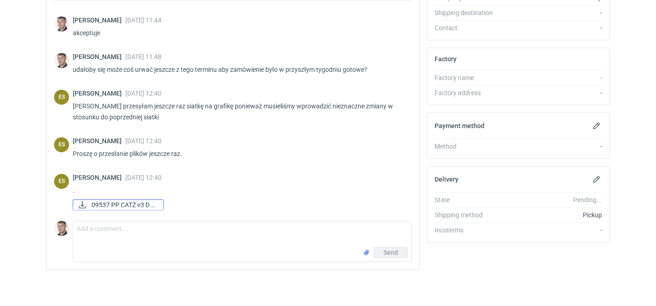
scroll to position [320, 0]
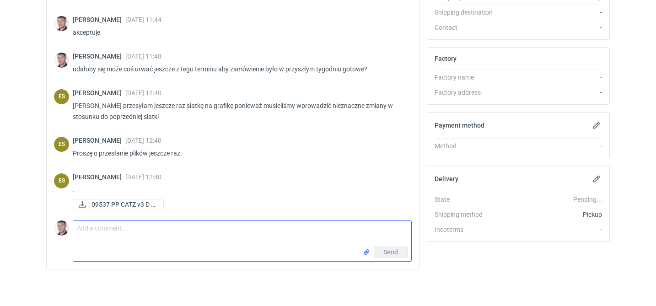
click at [126, 228] on textarea "Comment message" at bounding box center [242, 234] width 338 height 26
type textarea "mogą już państwo przenieść grafiki na tą nową siatkę"
drag, startPoint x: 251, startPoint y: 240, endPoint x: 78, endPoint y: 218, distance: 173.7
click at [78, 218] on div "Comment message mogą już państwo przenieść grafiki na tą nową siatkę Send" at bounding box center [233, 239] width 358 height 45
